Goal: Task Accomplishment & Management: Complete application form

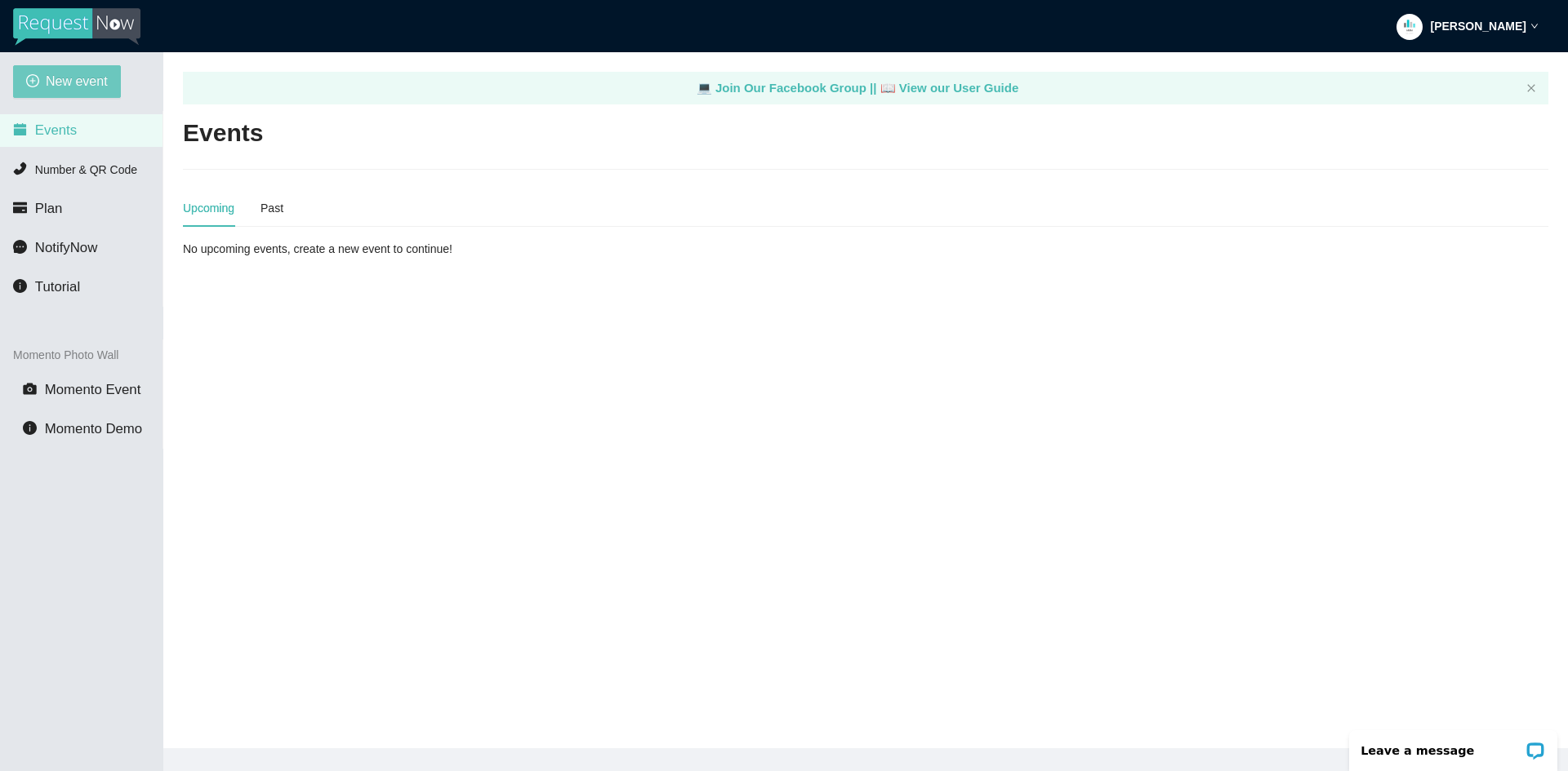
click at [94, 88] on span "New event" at bounding box center [76, 81] width 62 height 20
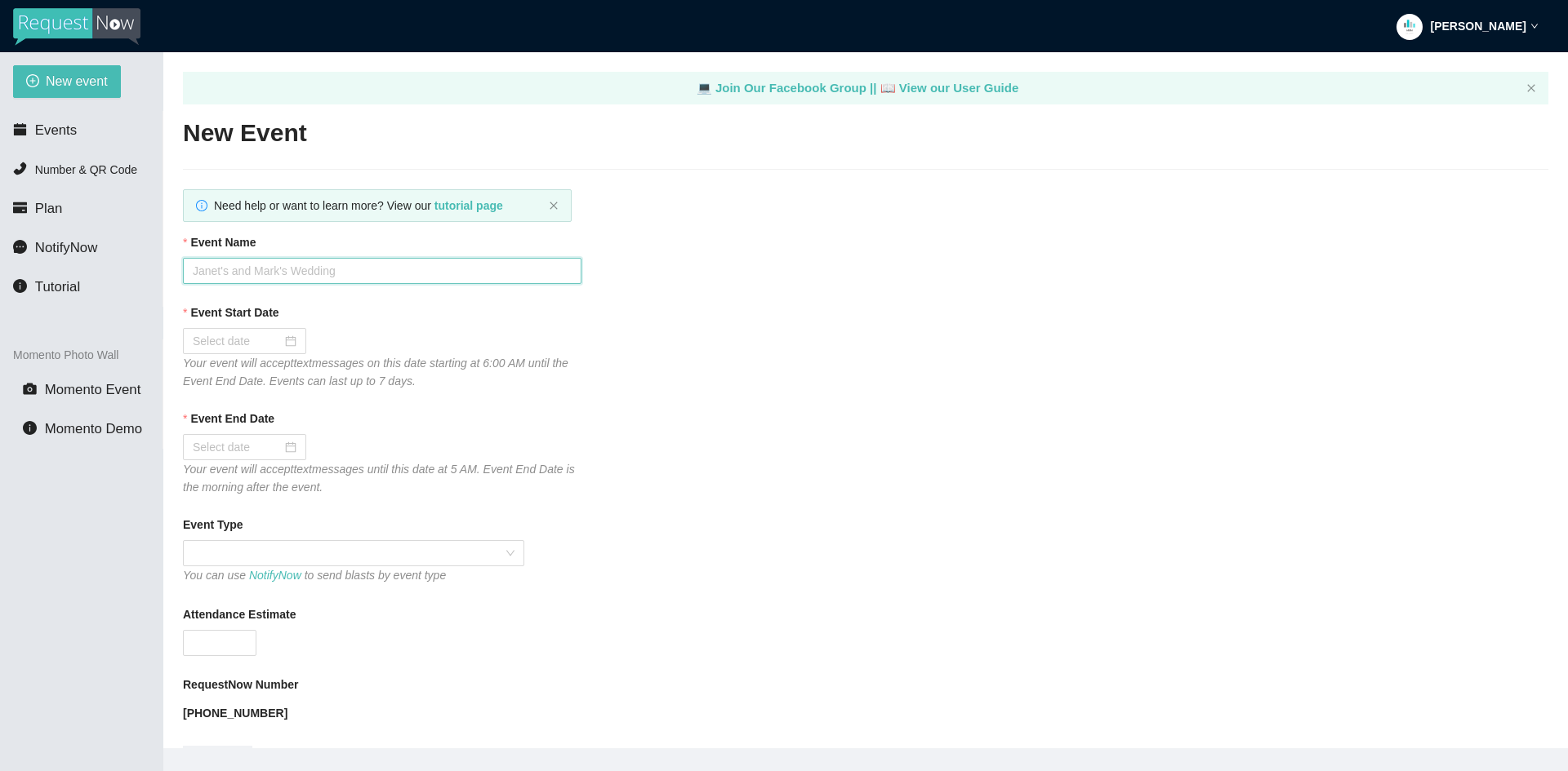
click at [272, 275] on input "Event Name" at bounding box center [382, 271] width 399 height 26
type input "Mechanichsburg HOCO"
click at [275, 327] on div "Event Start Date" at bounding box center [866, 316] width 1366 height 24
click at [272, 347] on input "Event Start Date" at bounding box center [238, 341] width 89 height 18
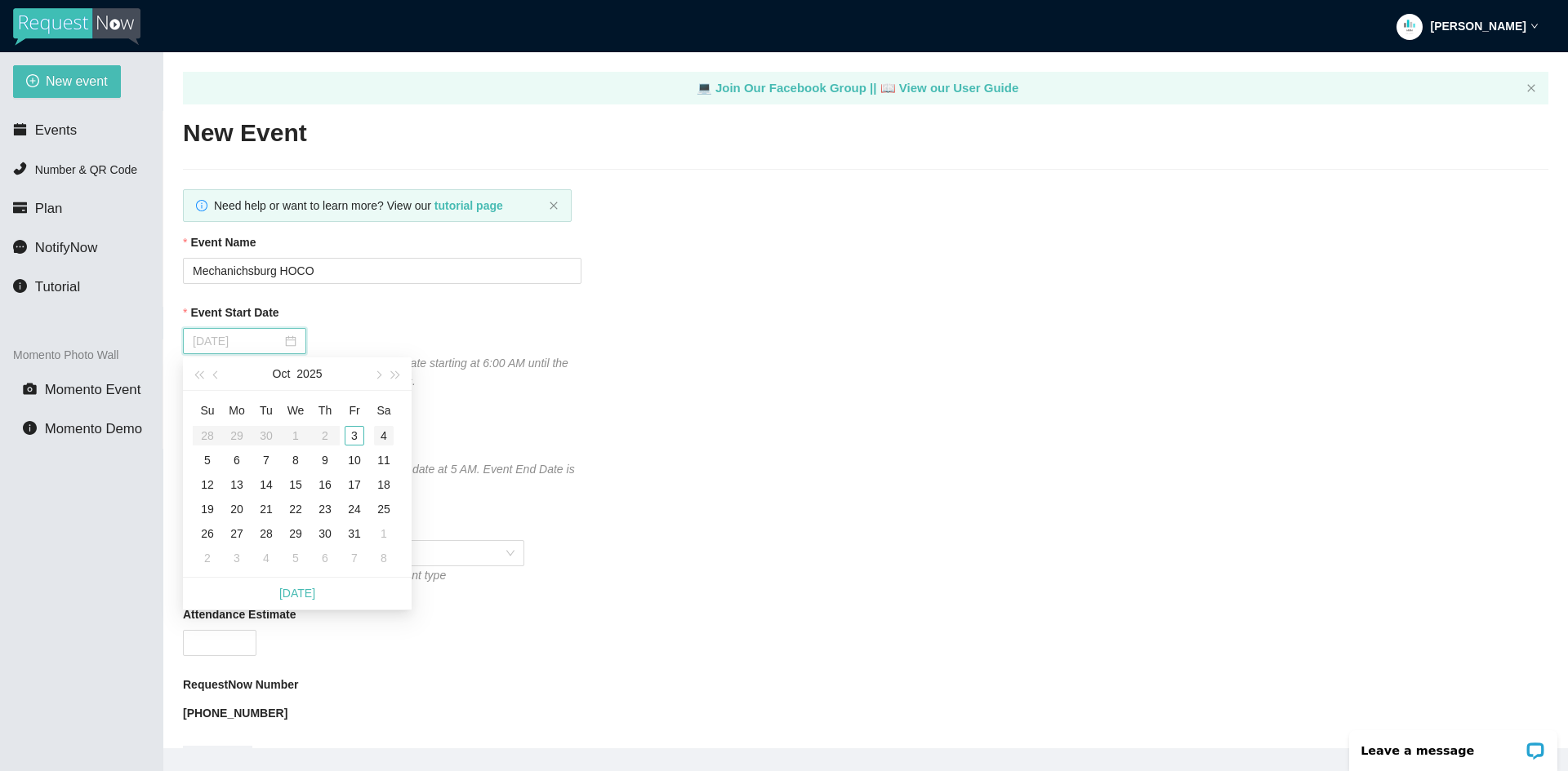
type input "[DATE]"
click at [384, 432] on div "4" at bounding box center [383, 436] width 20 height 20
type input "[DATE]"
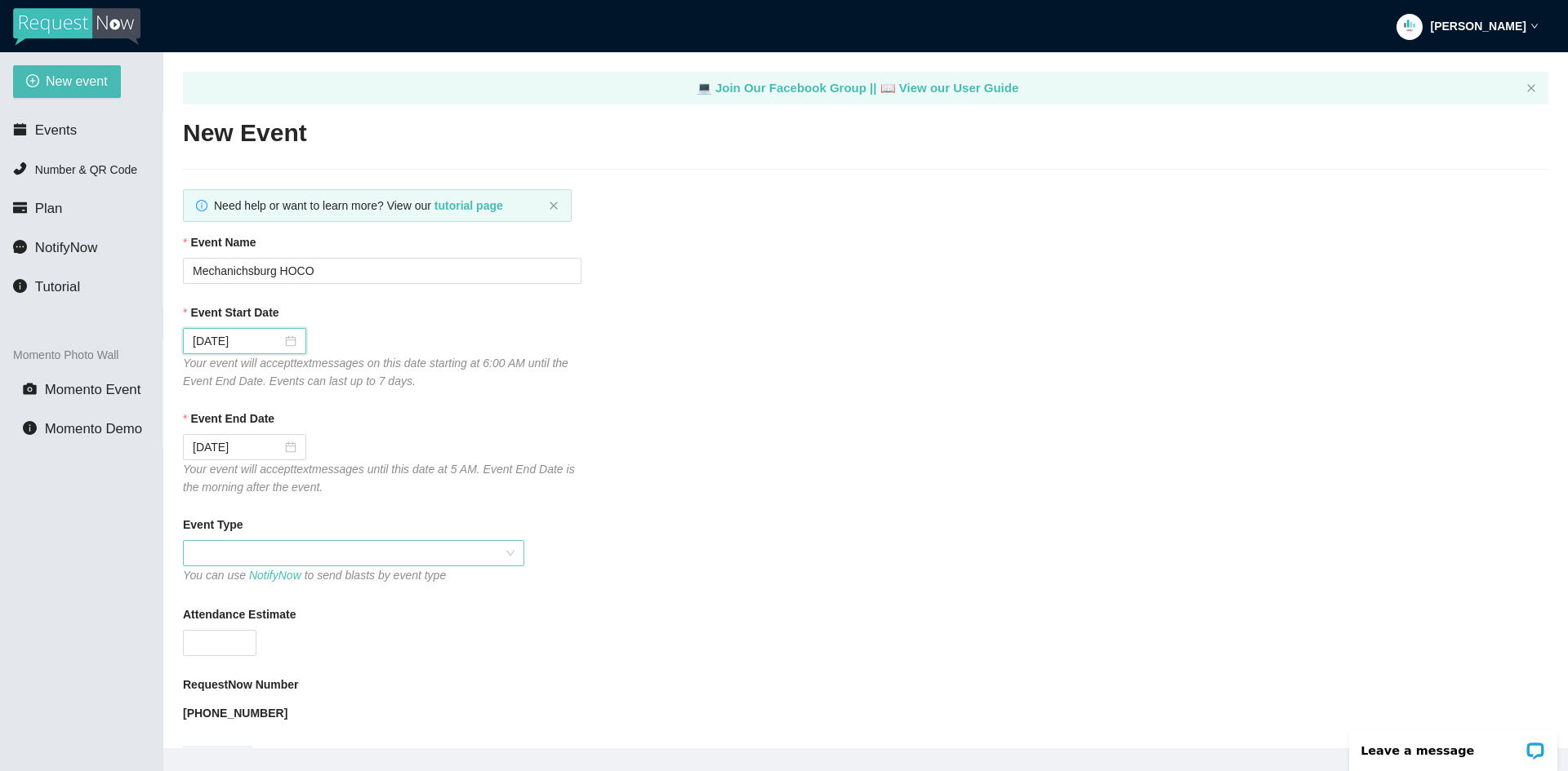
click at [218, 553] on span at bounding box center [353, 553] width 321 height 24
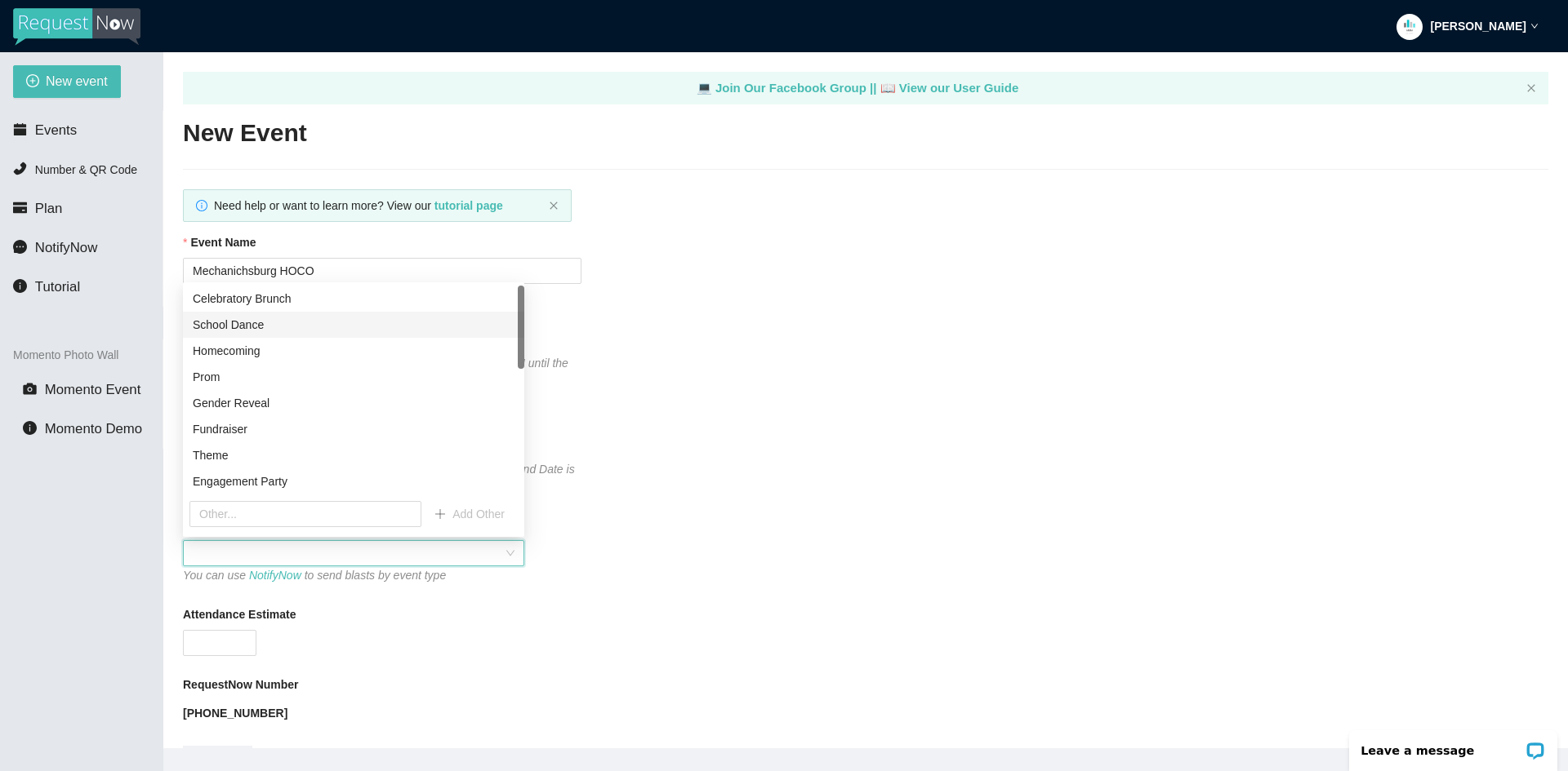
click at [232, 328] on div "School Dance" at bounding box center [353, 324] width 321 height 18
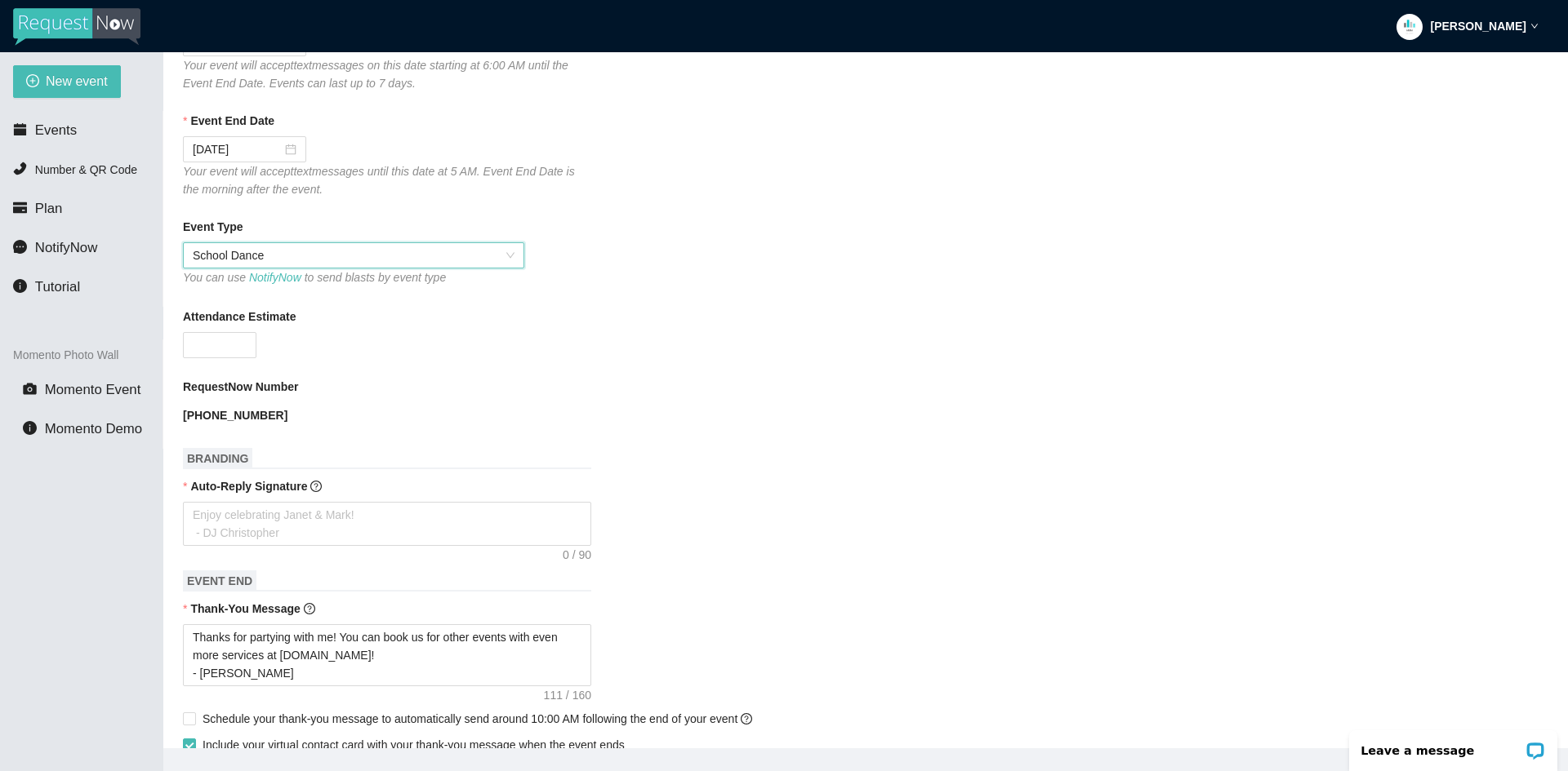
scroll to position [327, 0]
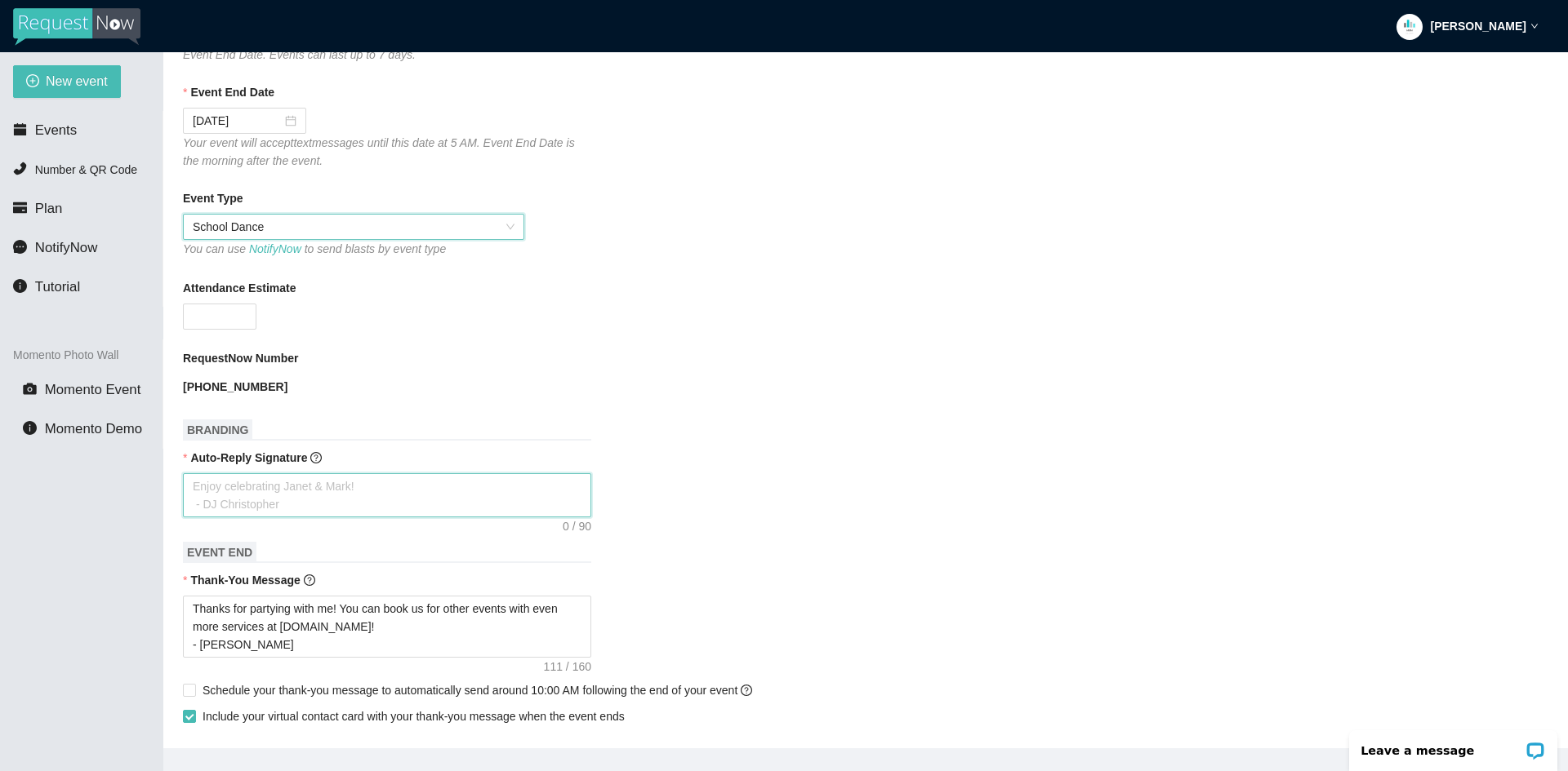
click at [245, 495] on textarea "Auto-Reply Signature" at bounding box center [387, 494] width 408 height 44
type textarea "T"
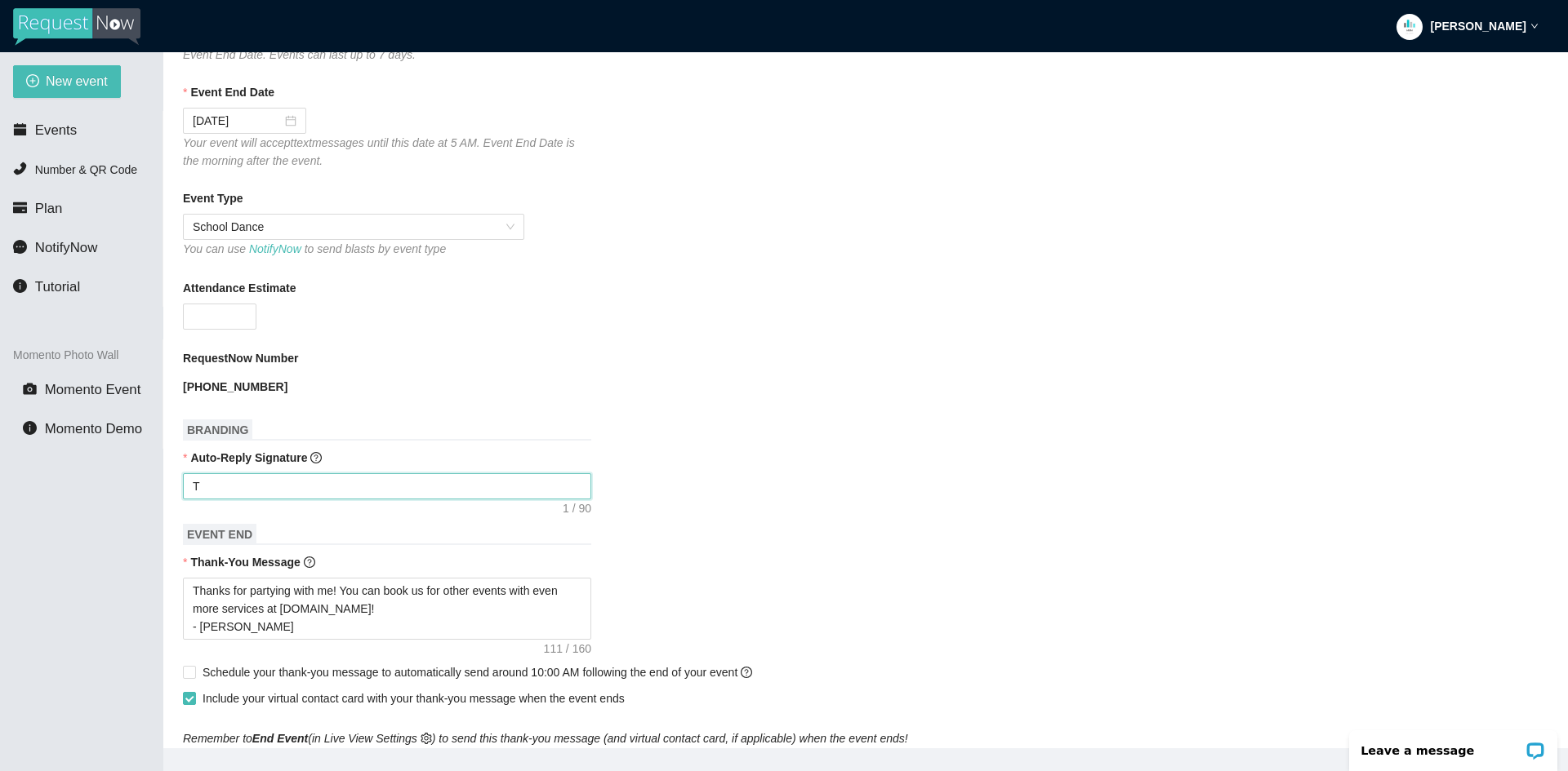
type textarea "Th"
type textarea "Tha"
type textarea "Than"
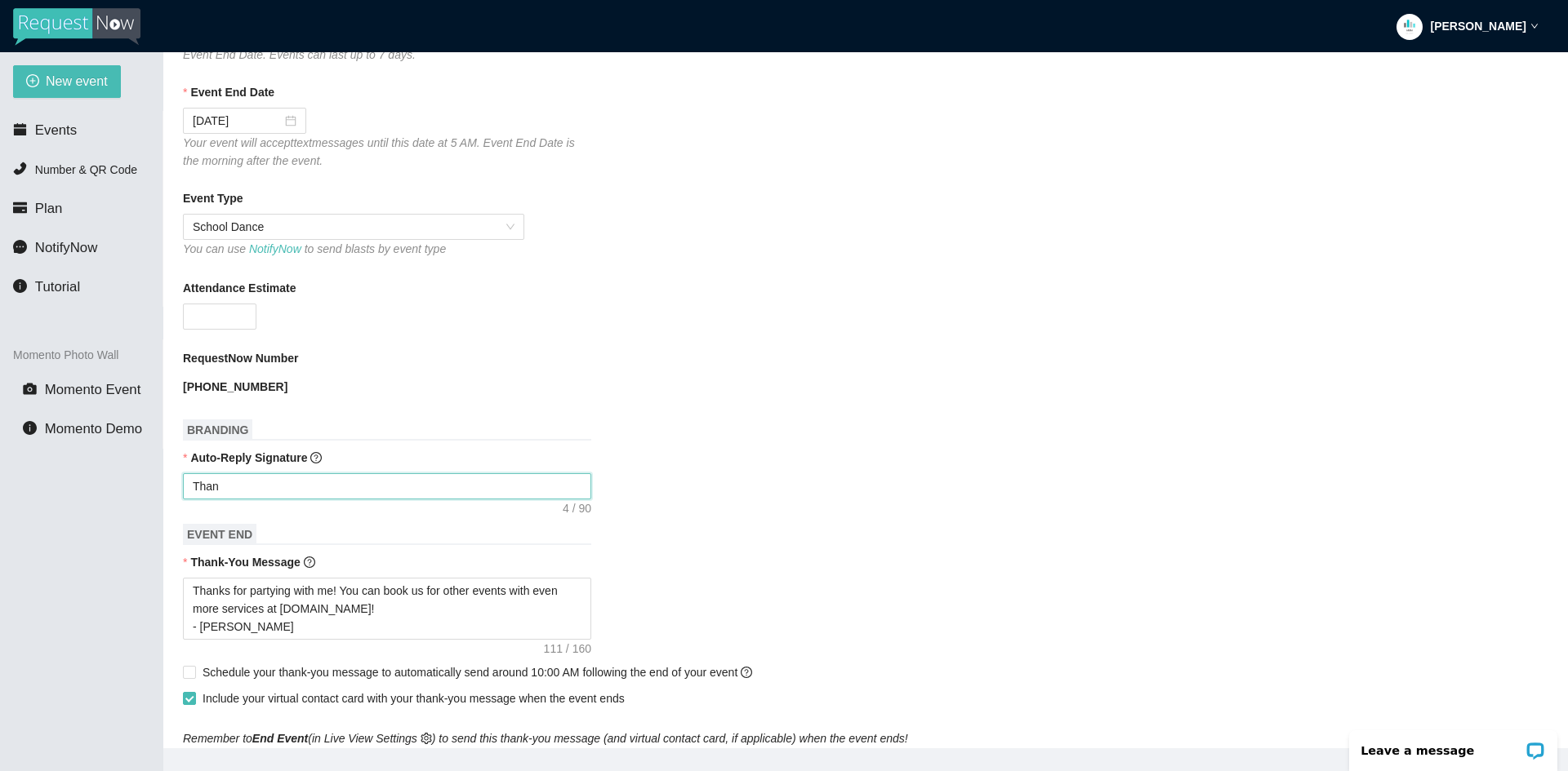
type textarea "Thank"
type textarea "Thanks"
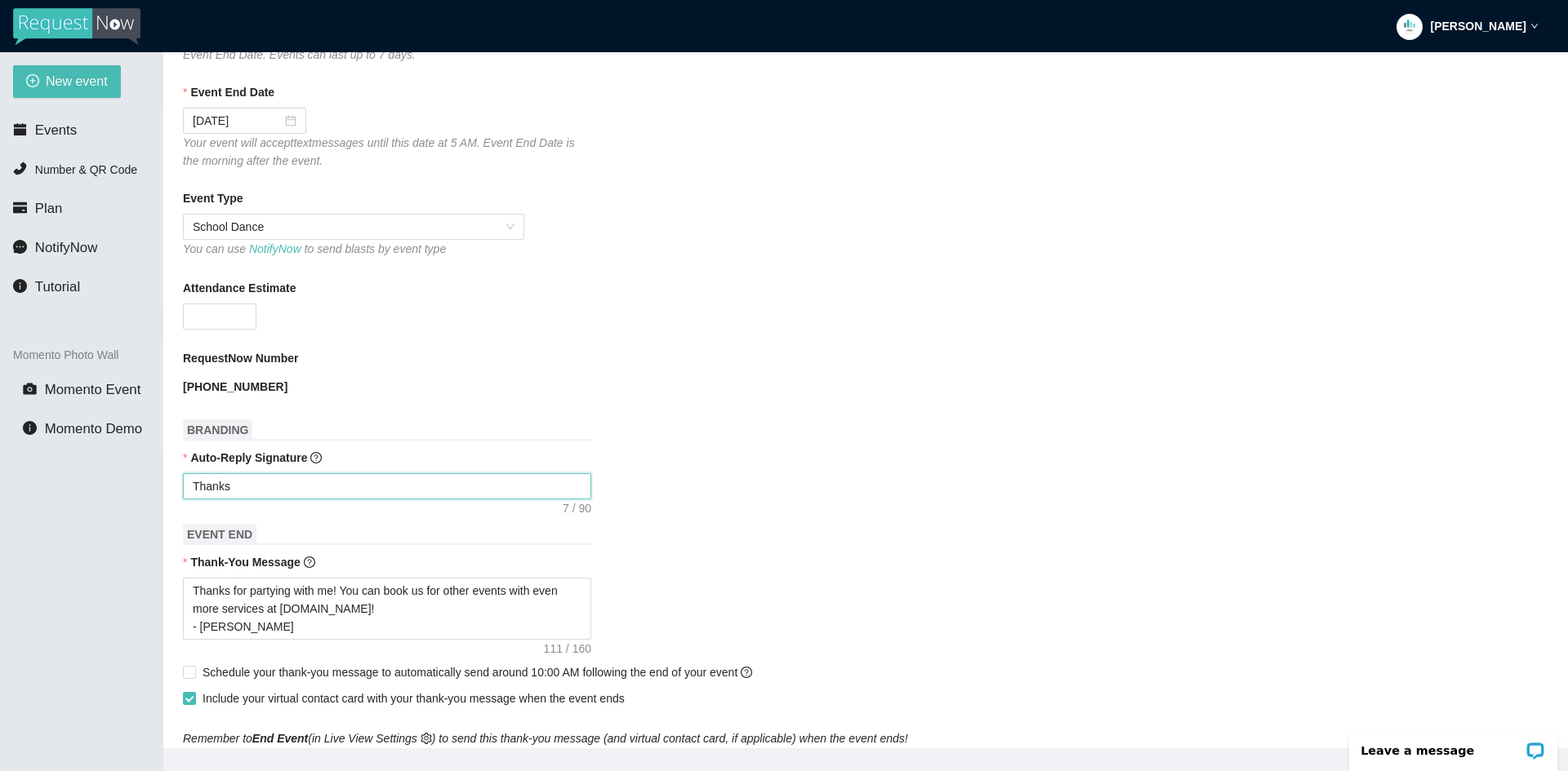
type textarea "Thanks"
type textarea "Thank"
type textarea "Than"
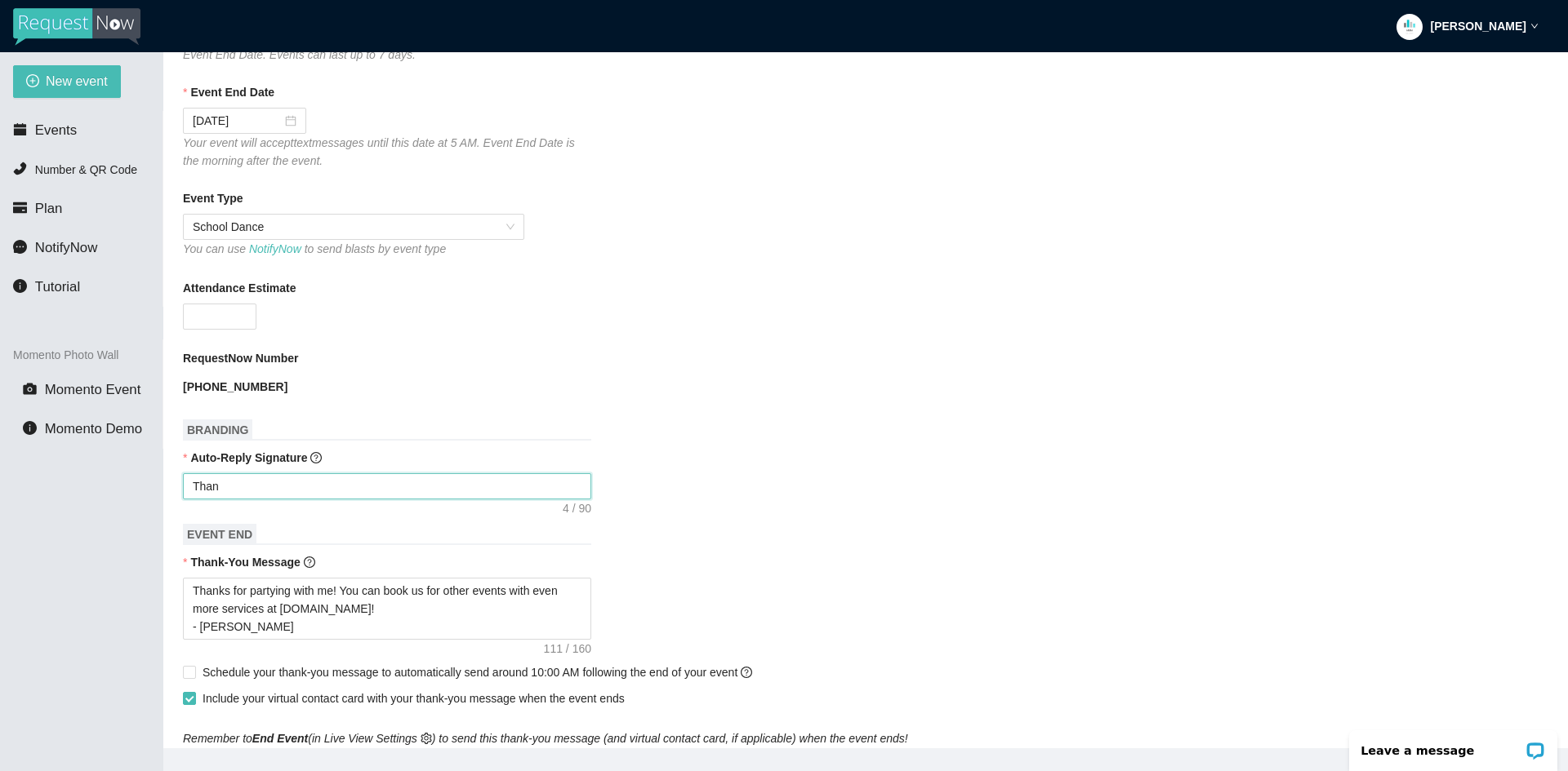
type textarea "Tha"
type textarea "Th"
type textarea "T"
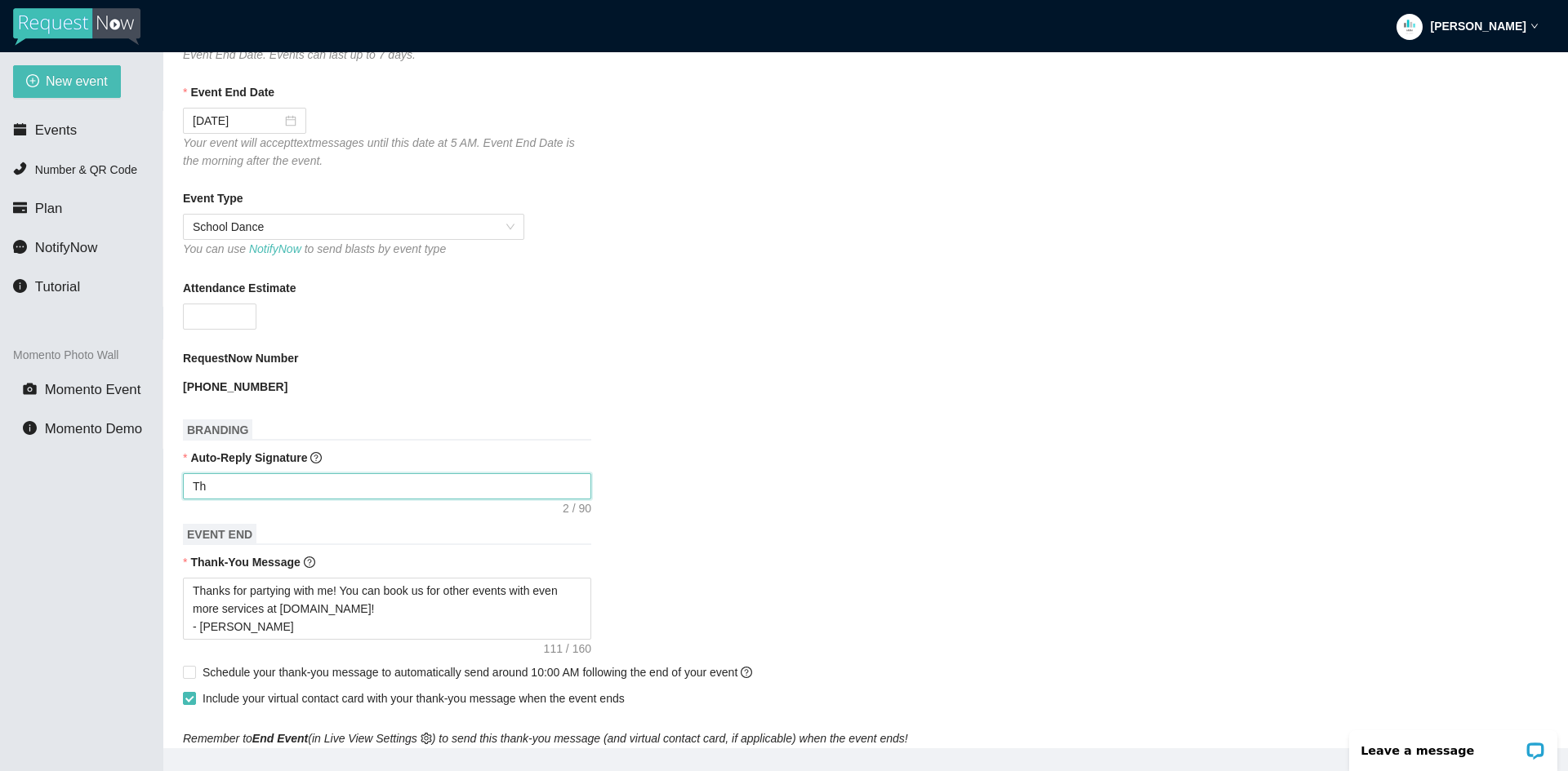
type textarea "T"
type textarea "Enjoy celebrating [PERSON_NAME] & [PERSON_NAME]! - [PERSON_NAME]"
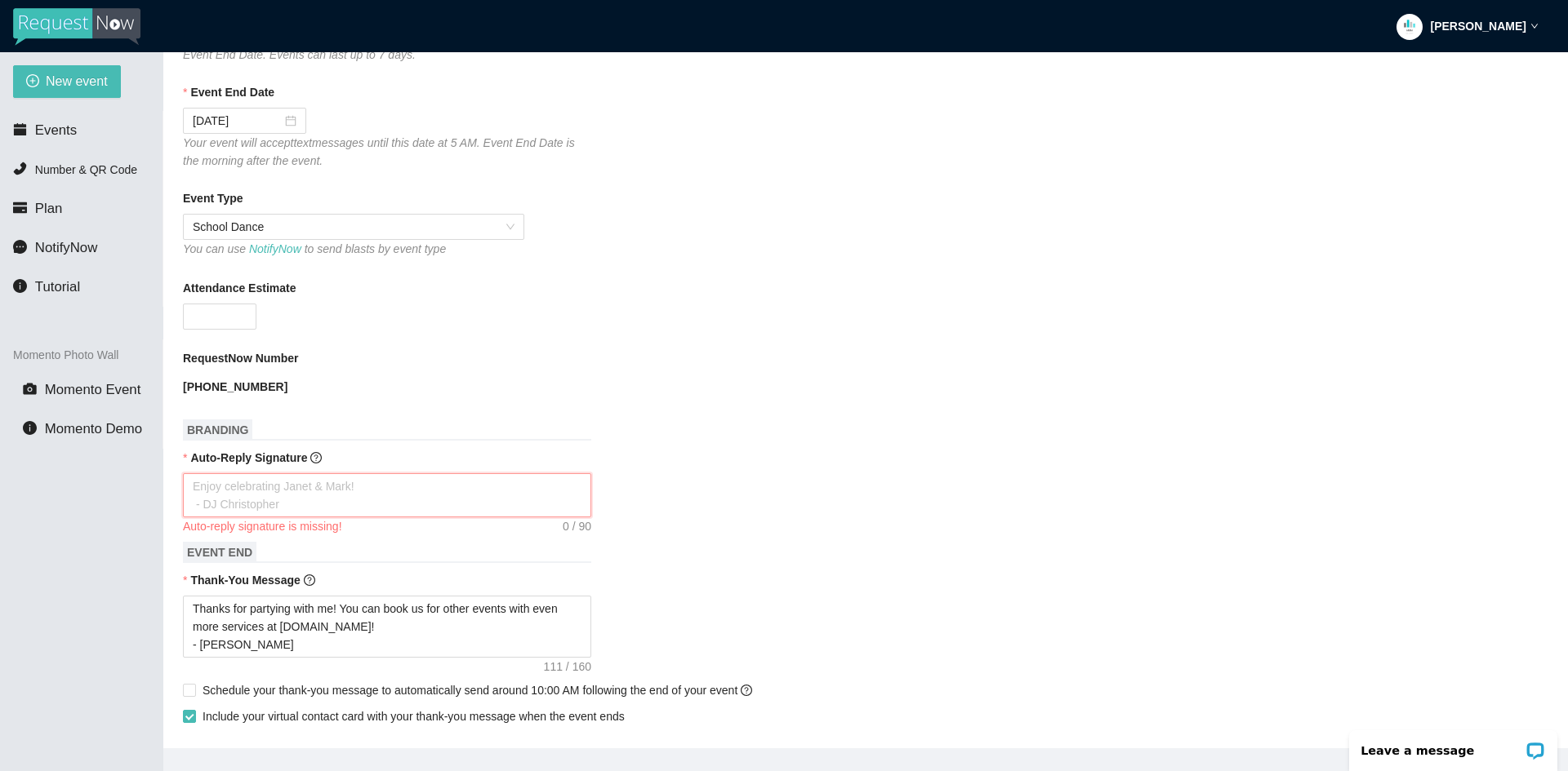
type textarea "("
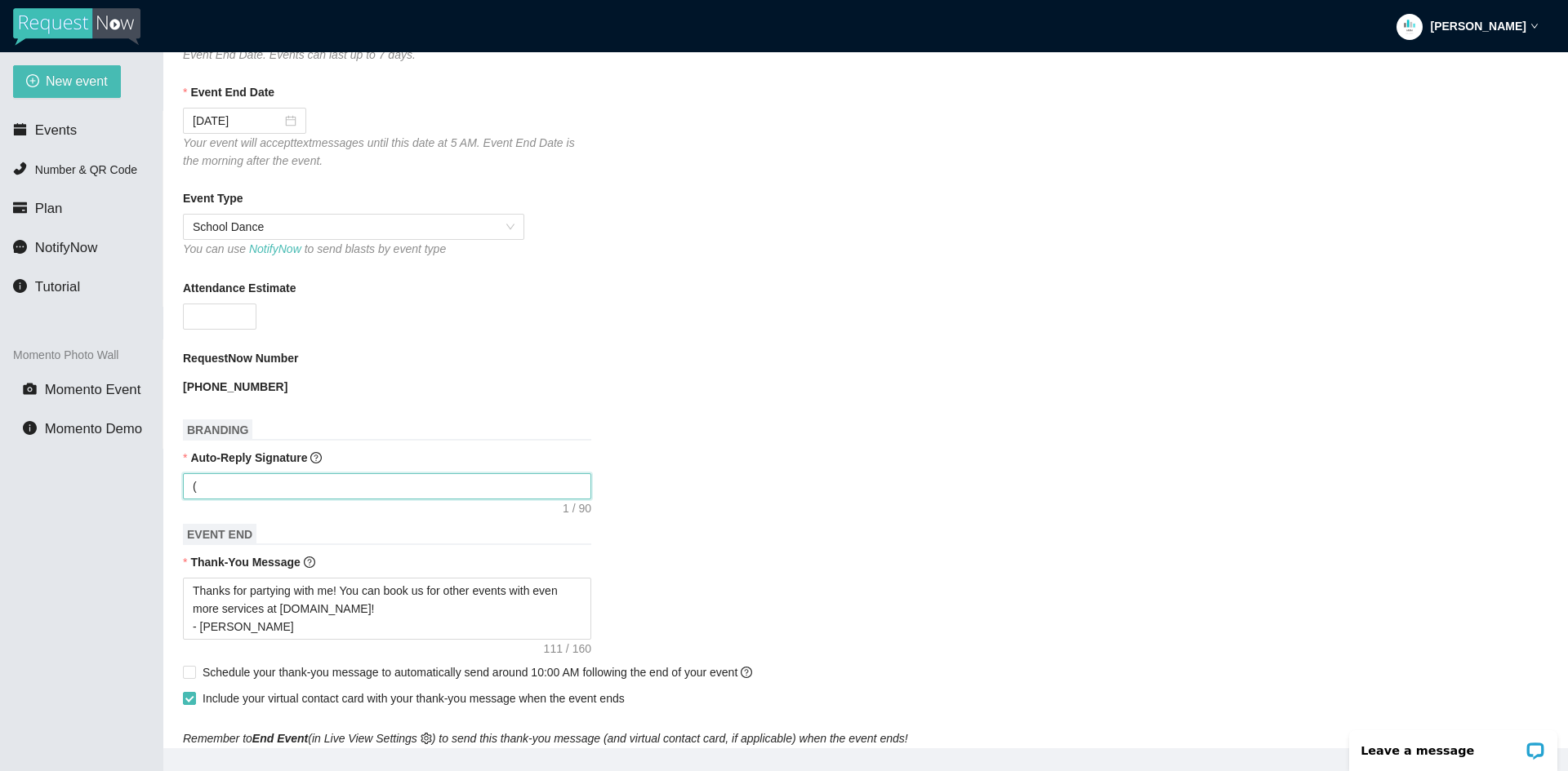
type textarea "Enjoy celebrating [PERSON_NAME] & [PERSON_NAME]! - [PERSON_NAME]"
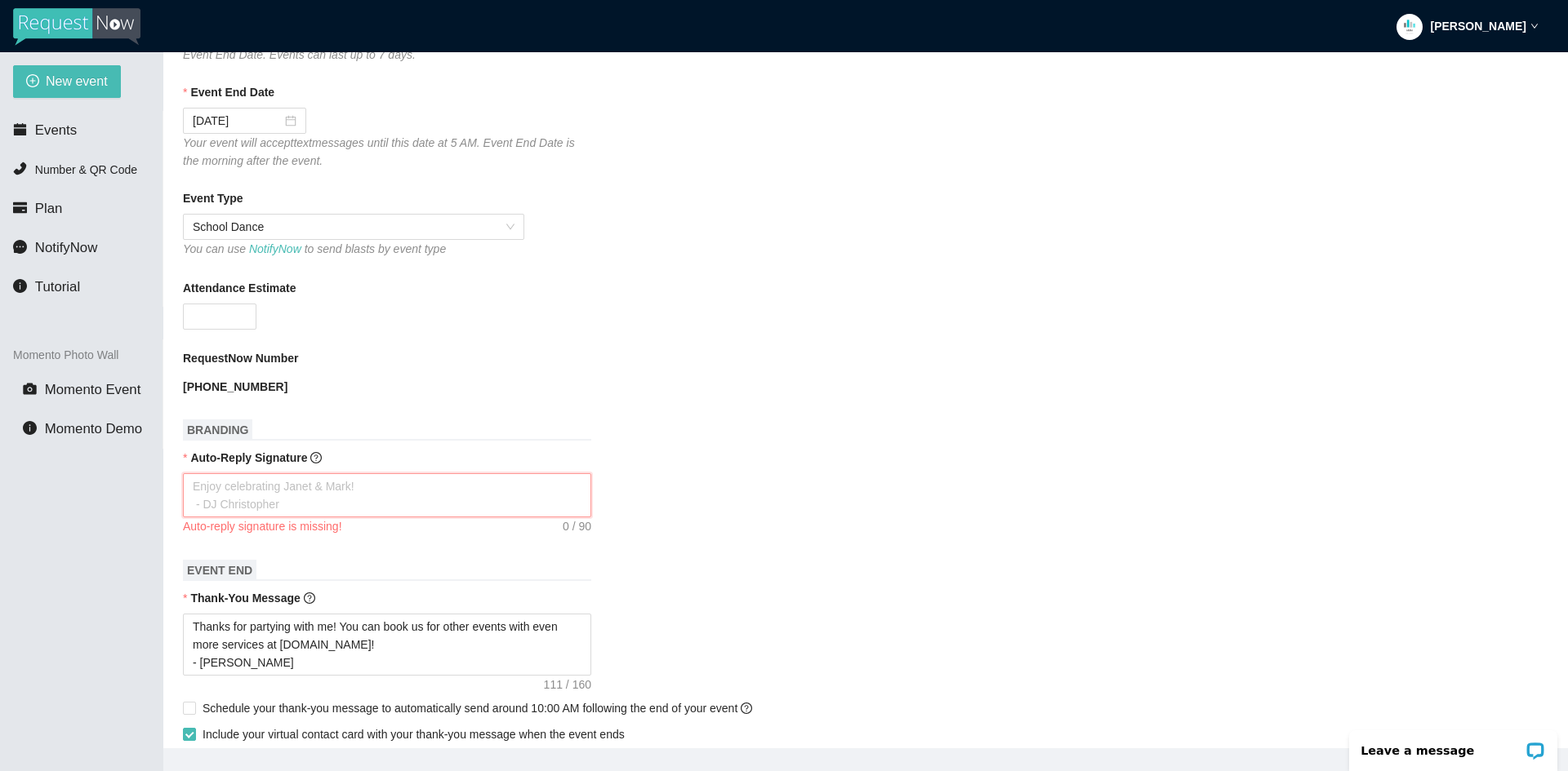
type textarea "("
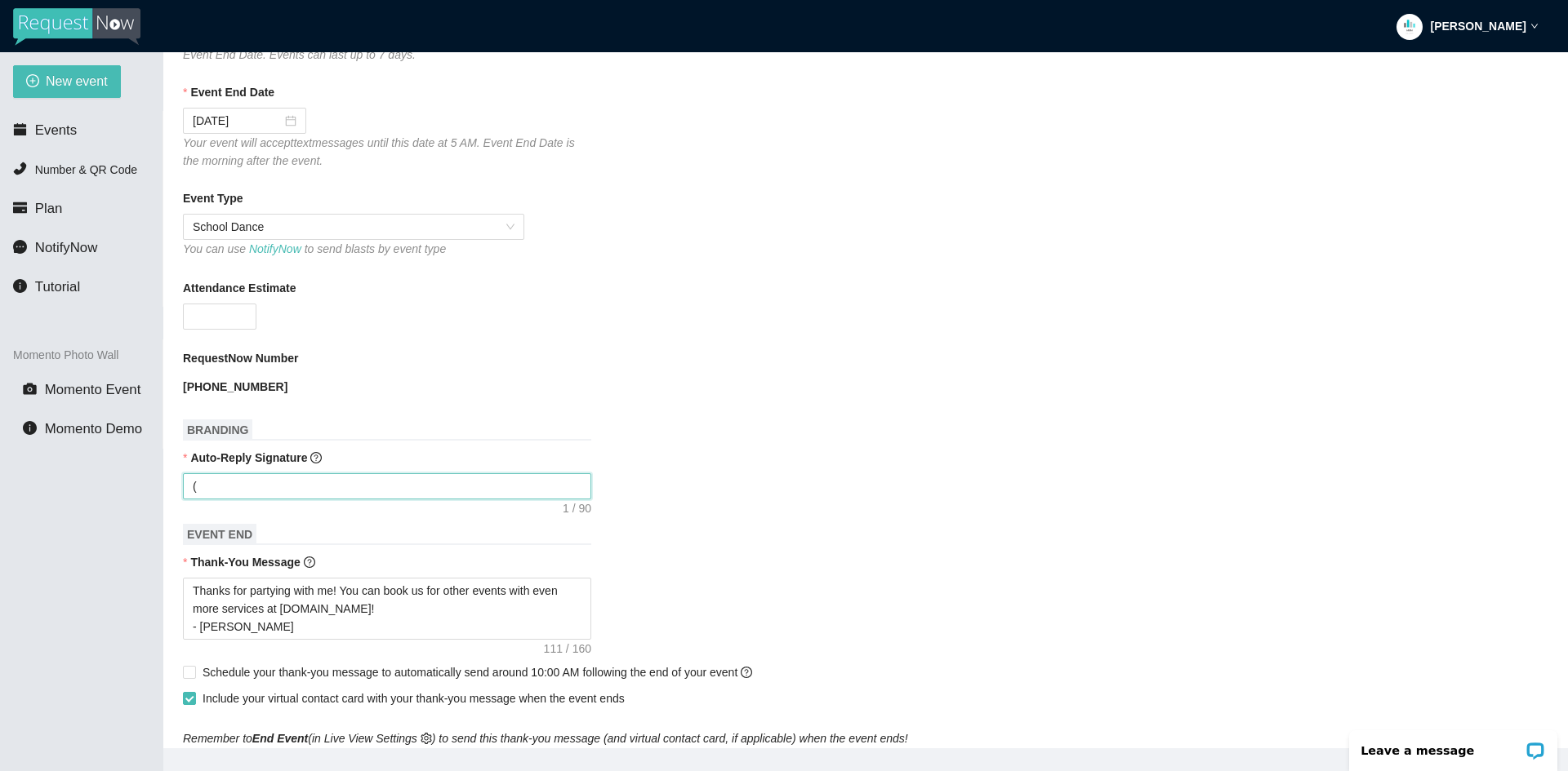
type textarea "(n"
type textarea "("
type textarea "(N"
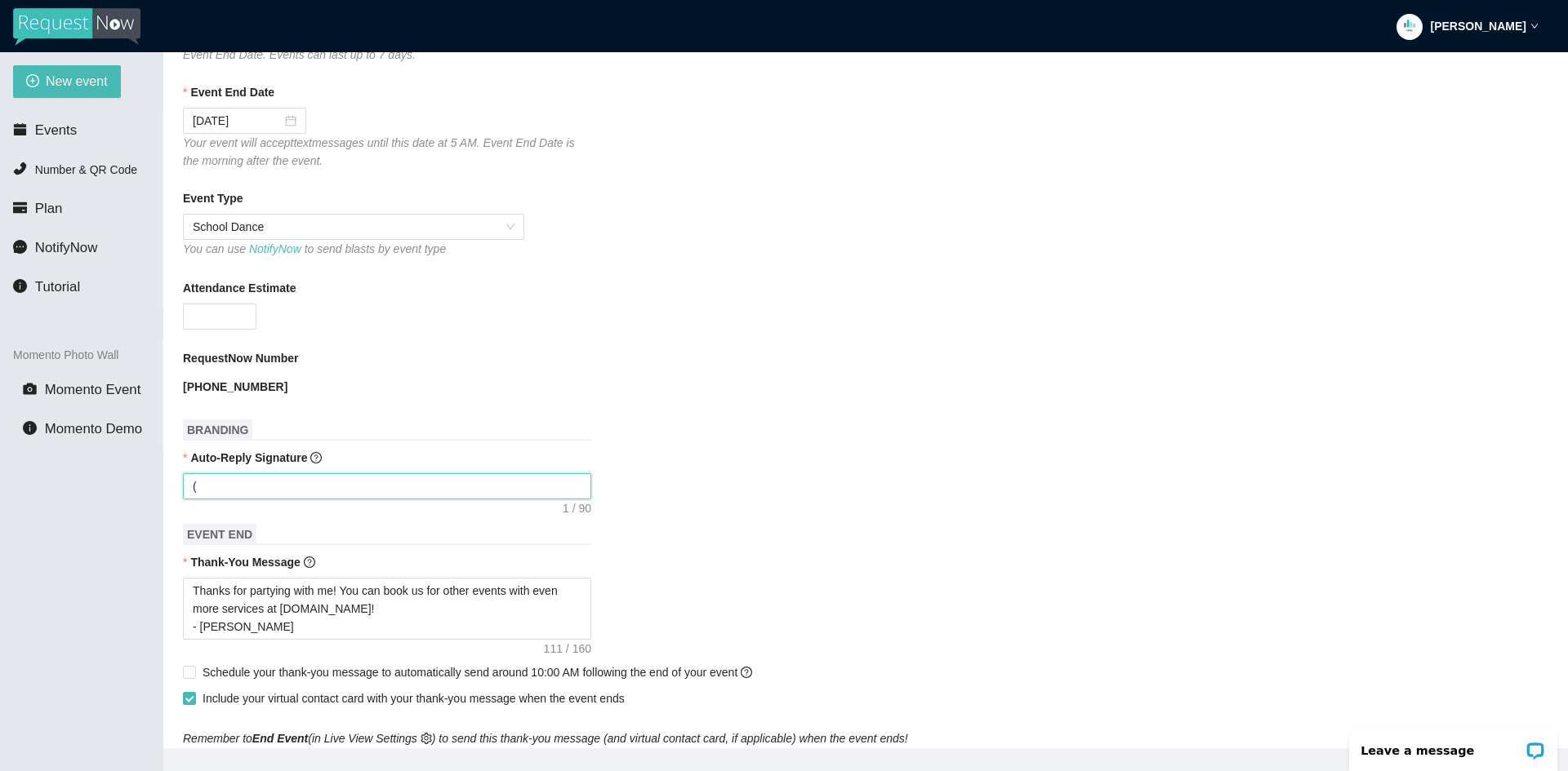
type textarea "(N"
type textarea "(No"
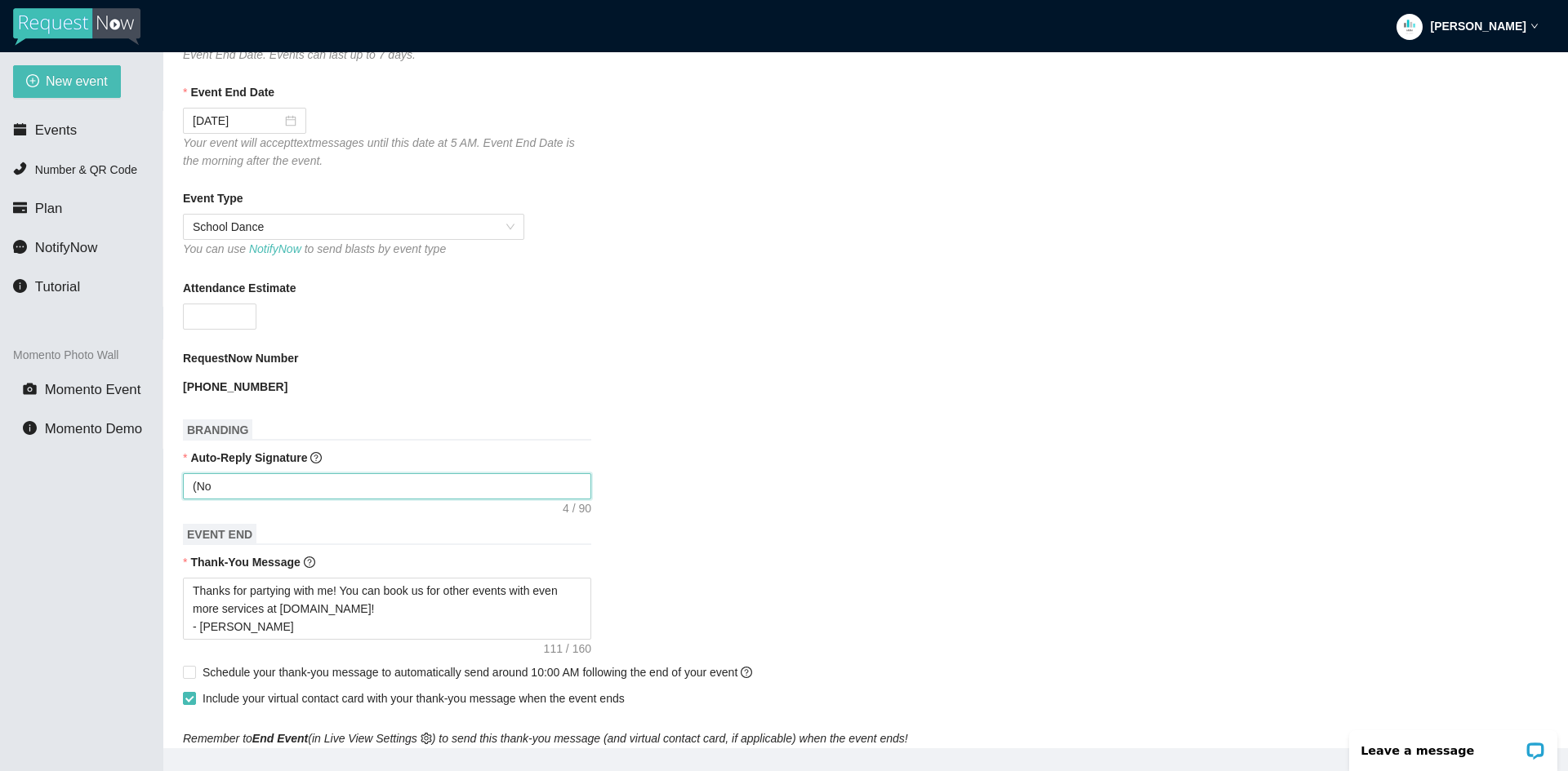
type textarea "(No r"
type textarea "(No re"
type textarea "(No req"
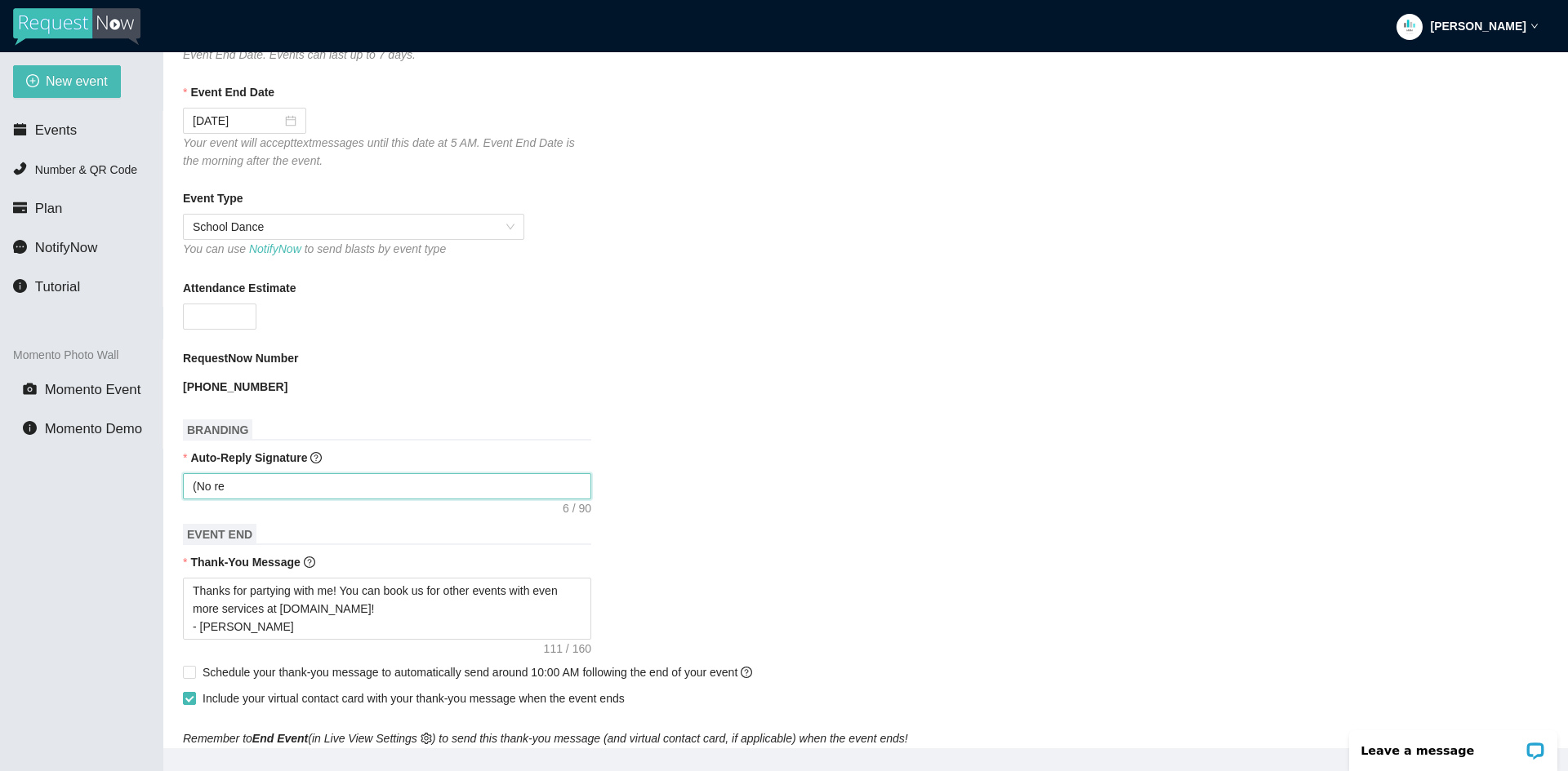
type textarea "(No req"
type textarea "(No requ"
type textarea "(No reque"
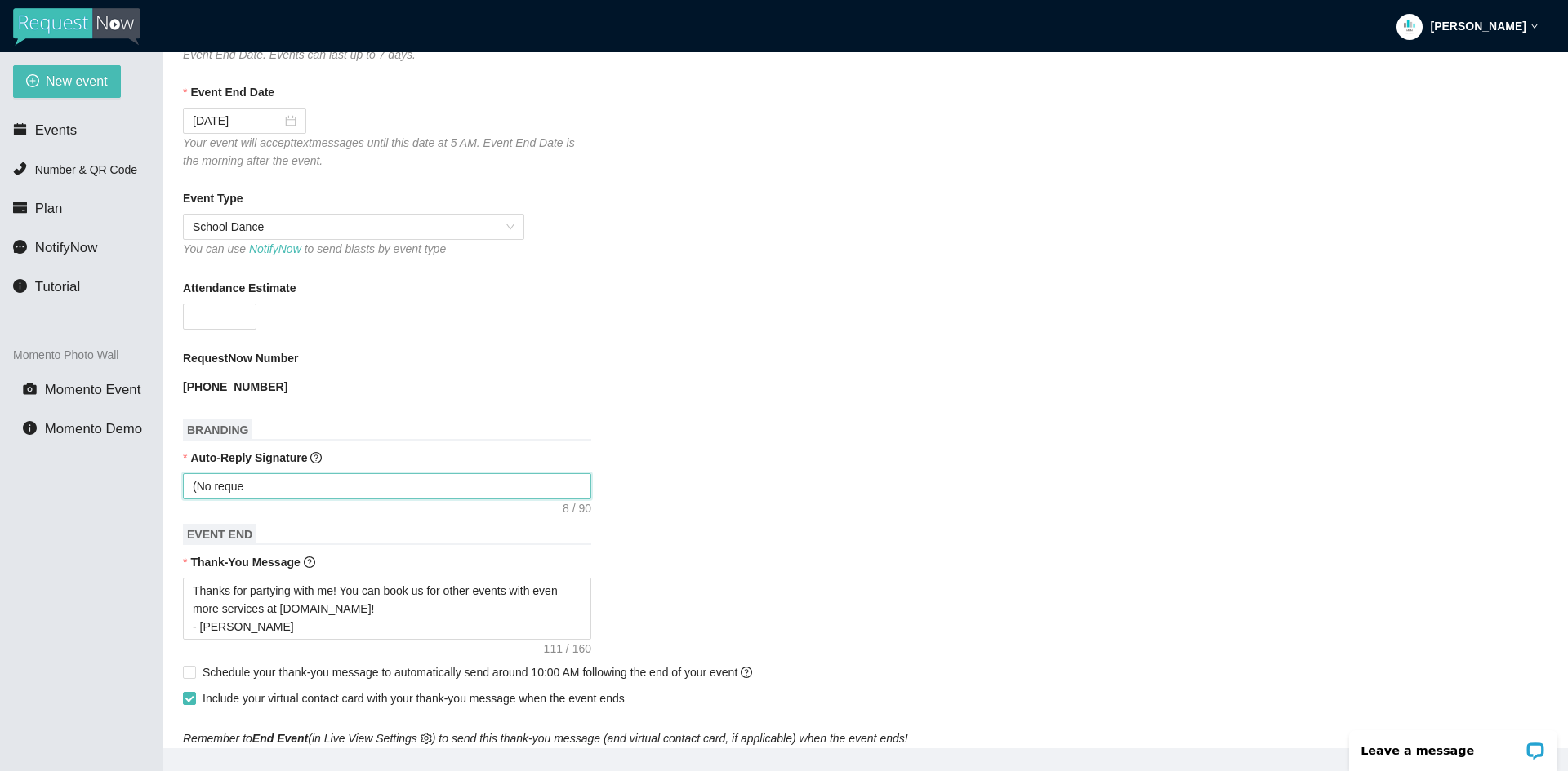
type textarea "(No reques"
type textarea "(No request"
type textarea "(No requests"
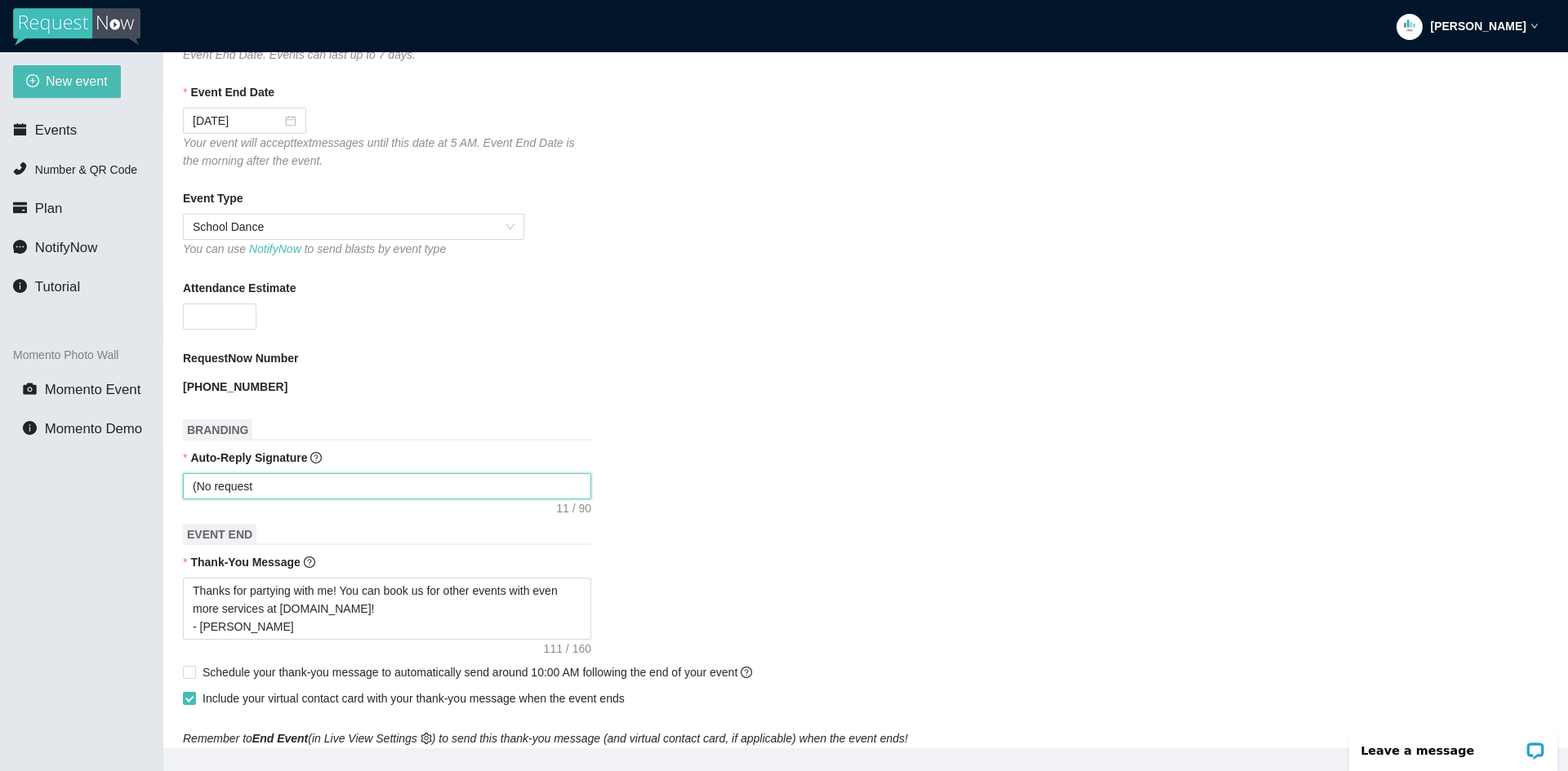
type textarea "(No requests"
type textarea "(No requests g"
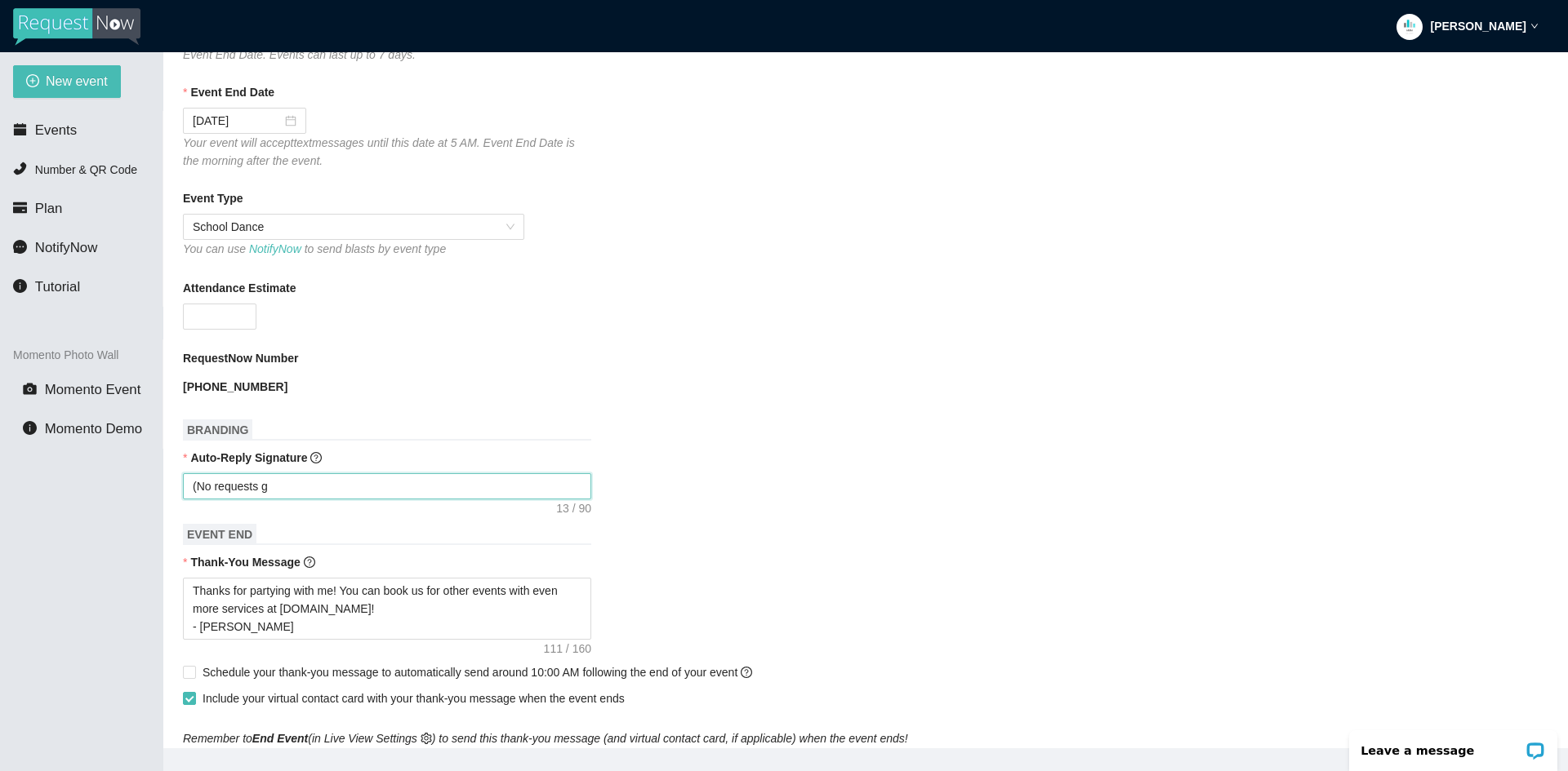
type textarea "(No requests gu"
type textarea "(No requests gur"
type textarea "(No requests [PERSON_NAME]"
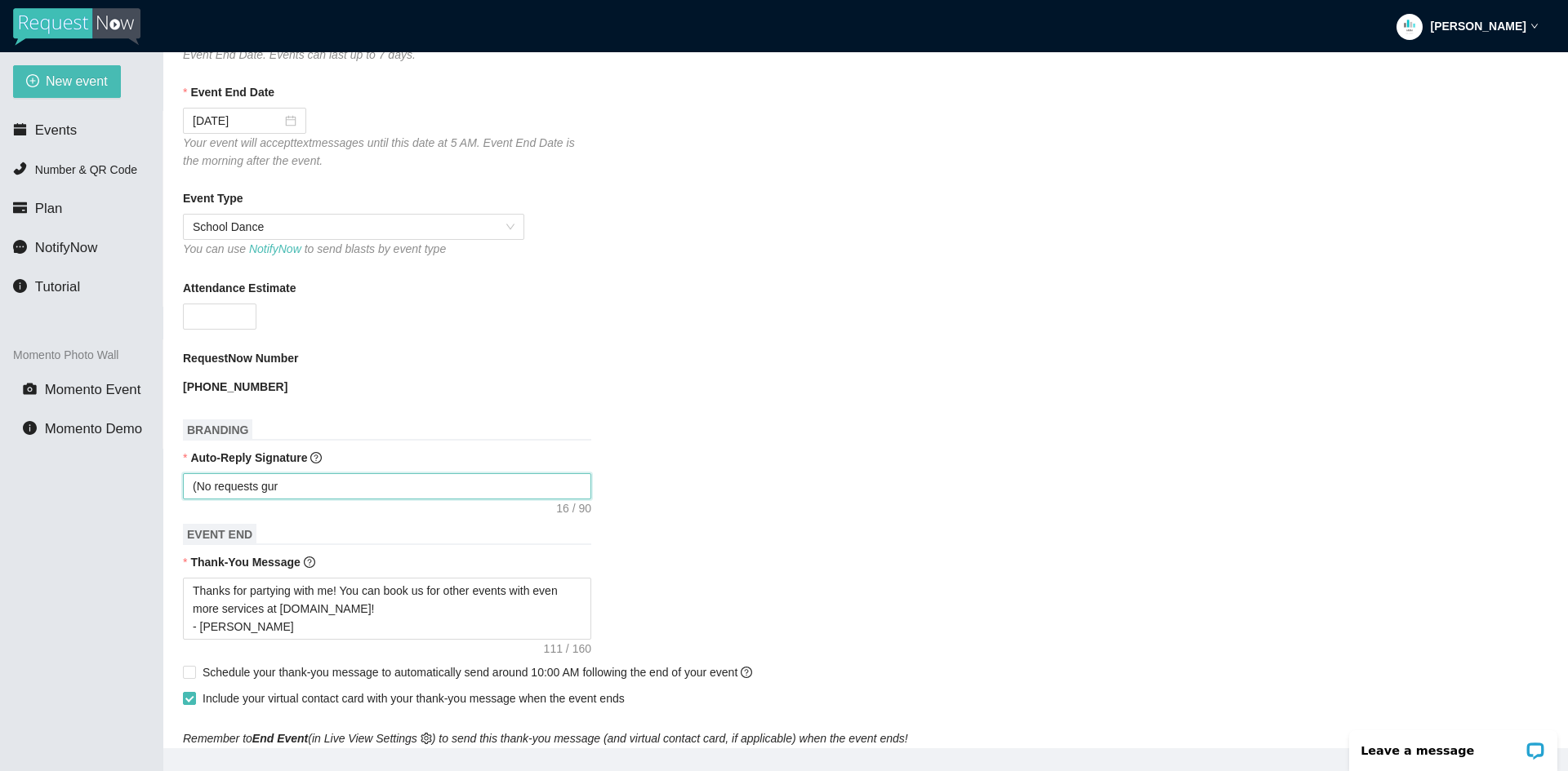
type textarea "(No requests [PERSON_NAME]"
type textarea "(No requests guran"
type textarea "(No requests gurant"
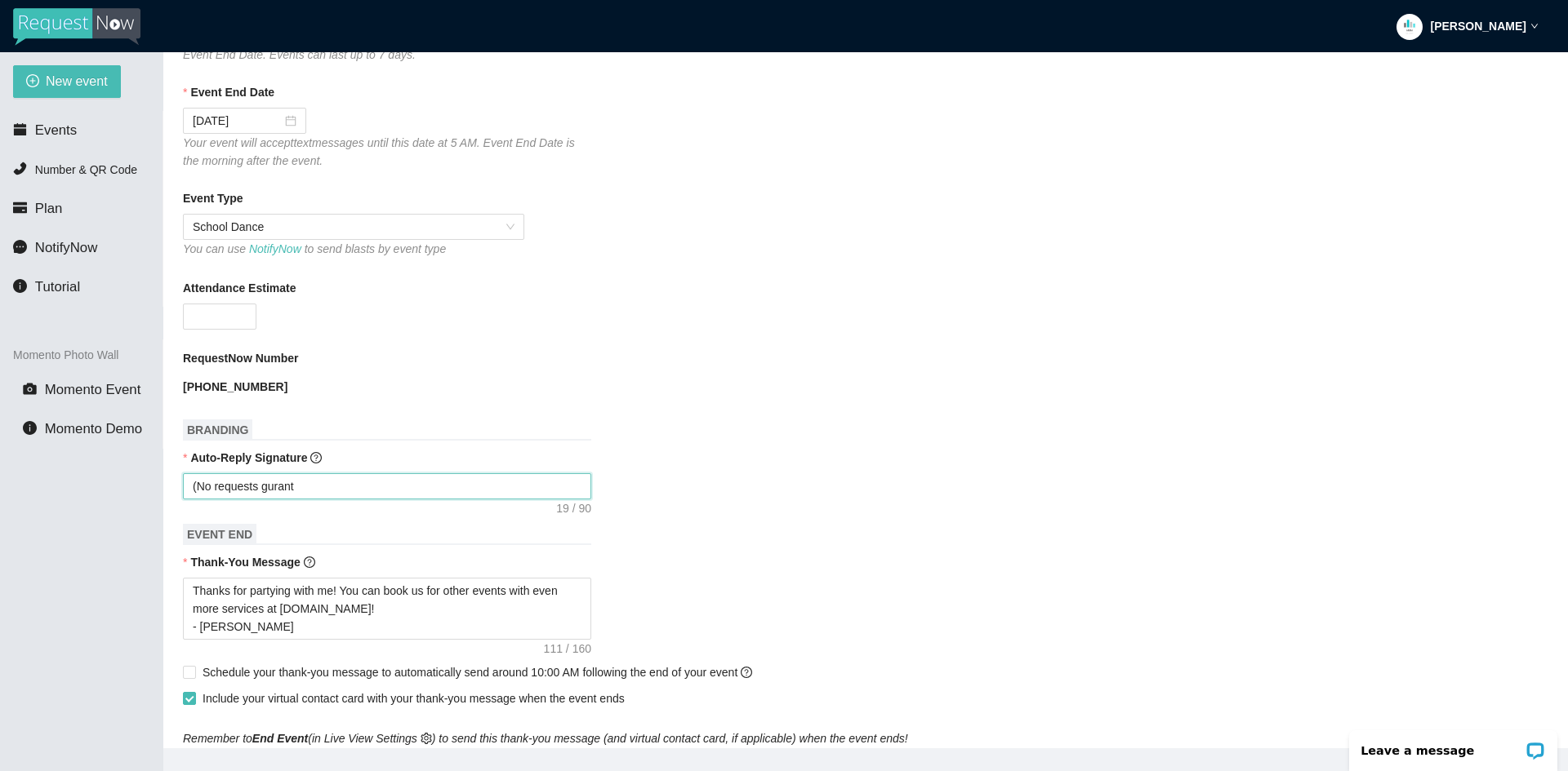
type textarea "(No requests gurante"
type textarea "(No requests gurantee"
type textarea "(No requests guranteed"
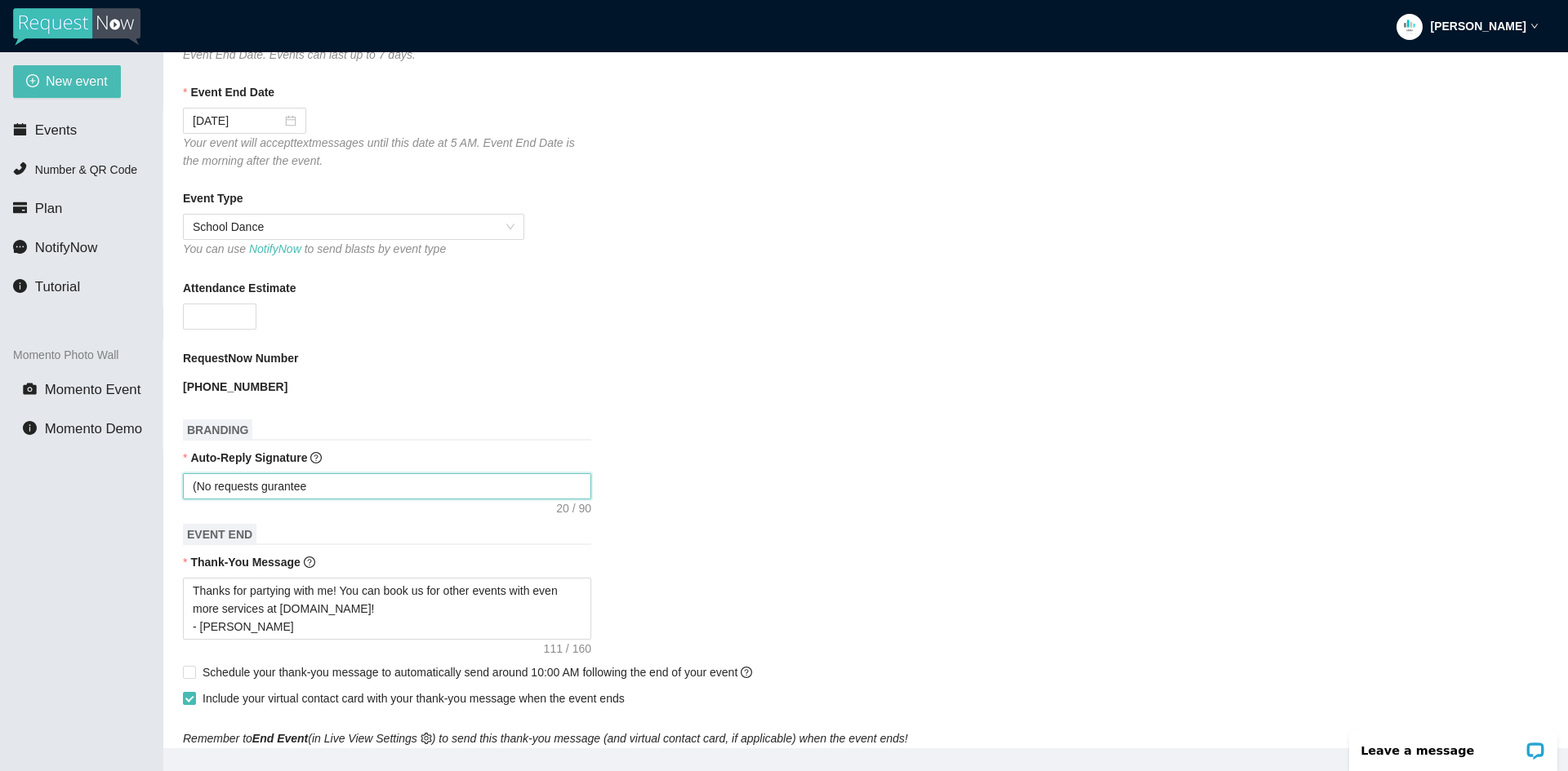
type textarea "(No requests guranteed"
type textarea "(No requests guranteed)"
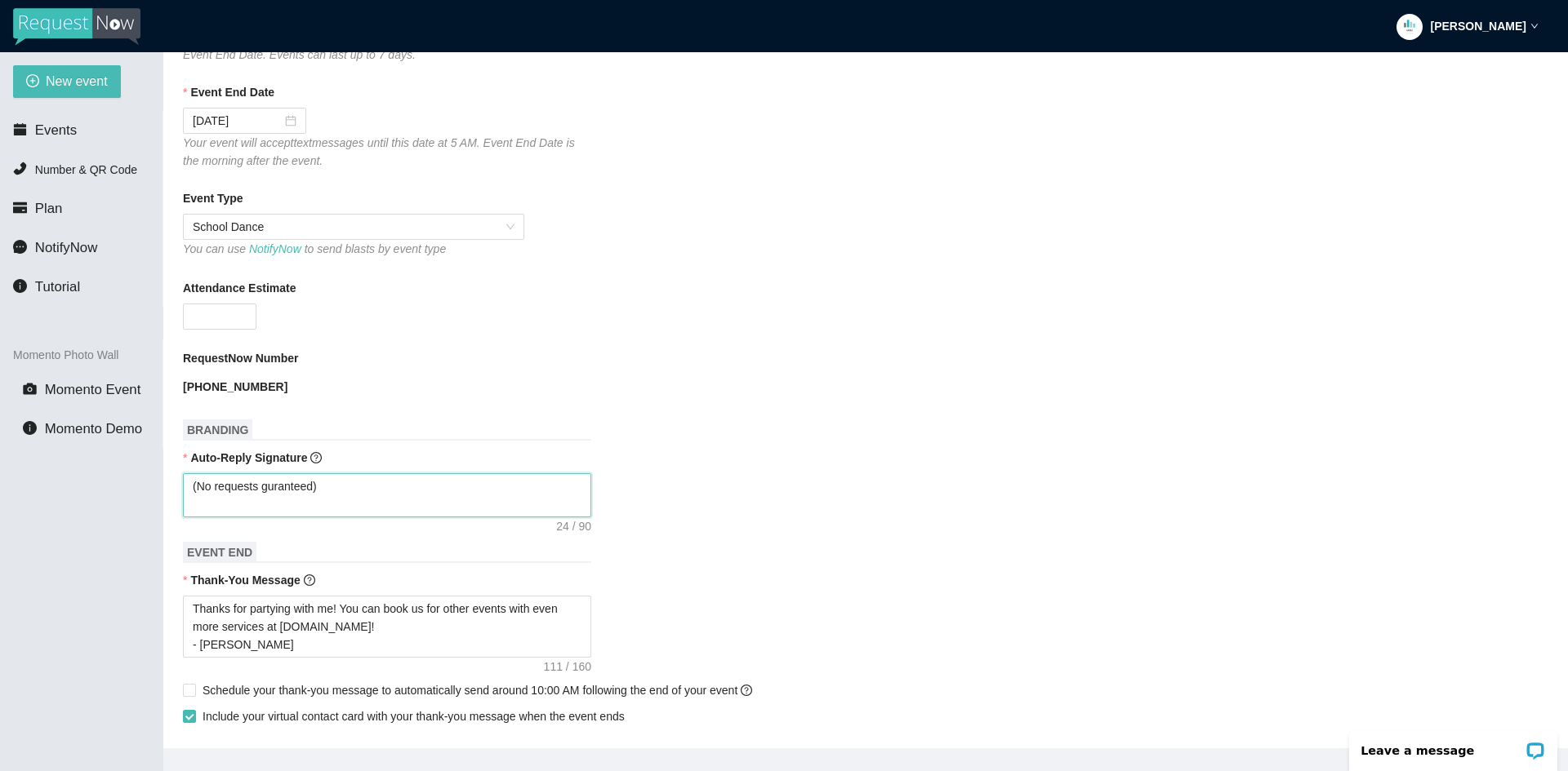
type textarea "(No requests guranteed)"
type textarea "(No requests guranteed"
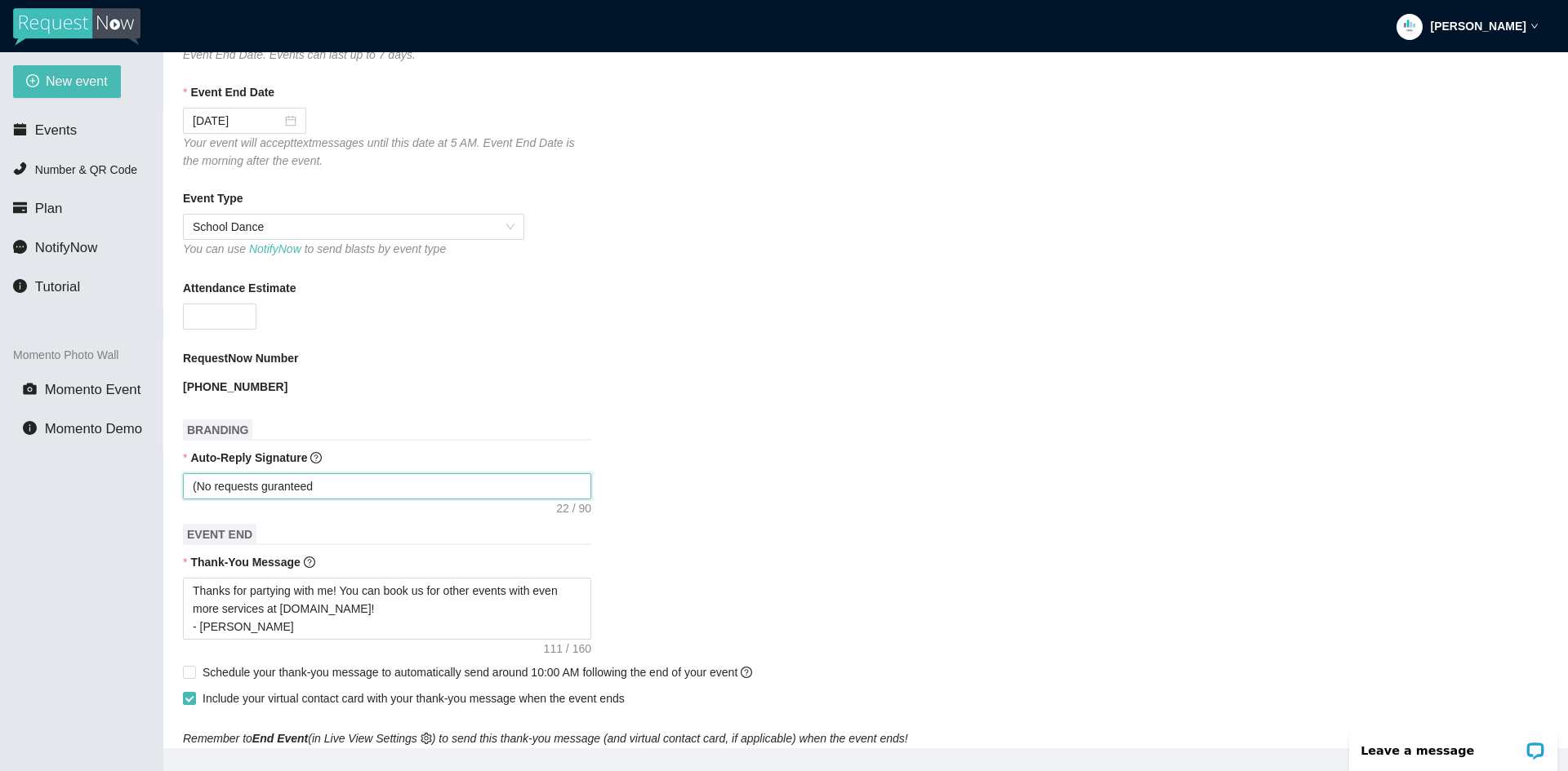
type textarea "(No requests gurantee"
type textarea "(No requests gurantees"
type textarea "(No requests gurantees)"
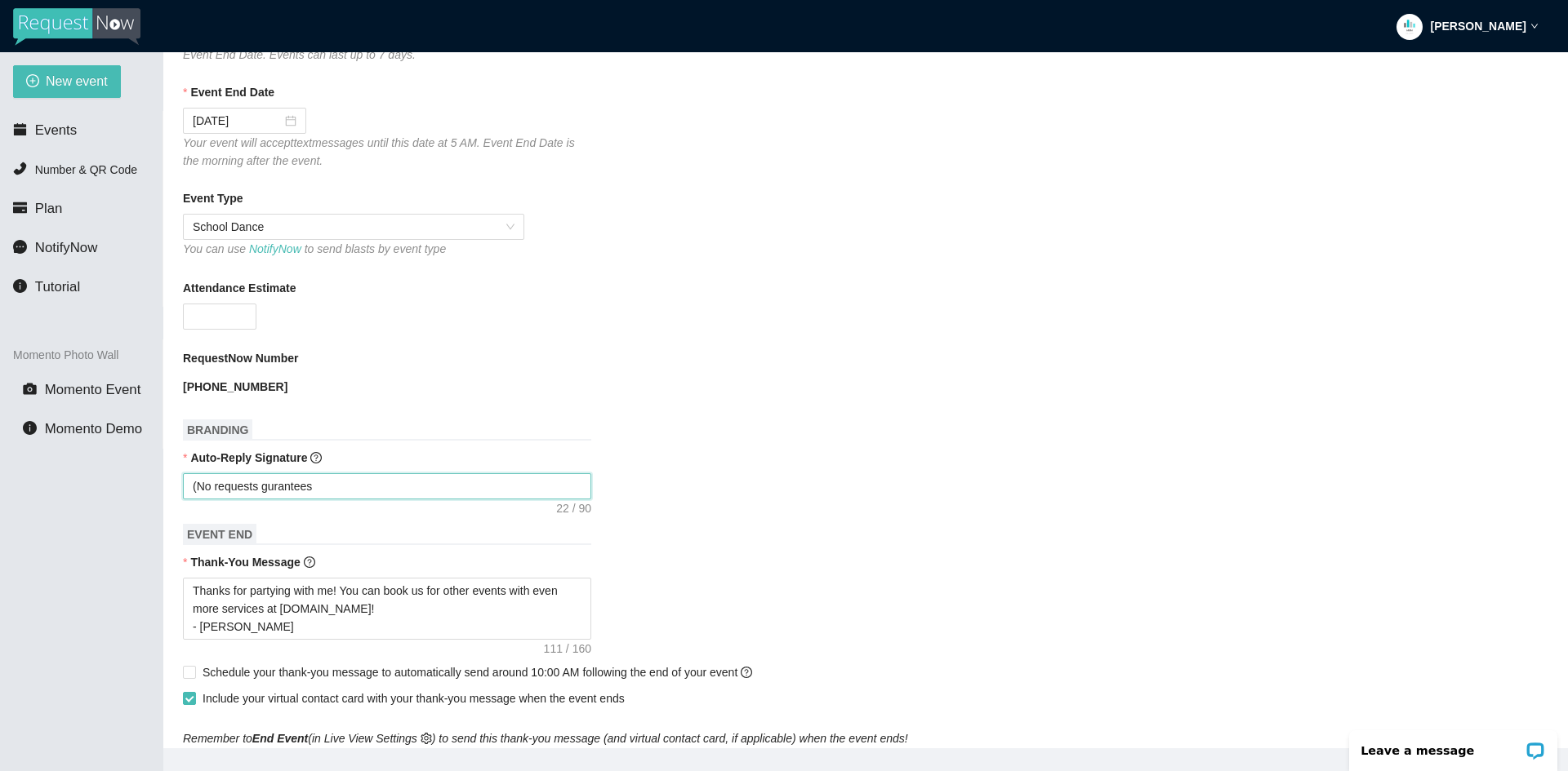
type textarea "(No requests gurantees)"
type textarea "(No requests gurantees"
type textarea "(No requests gurantee"
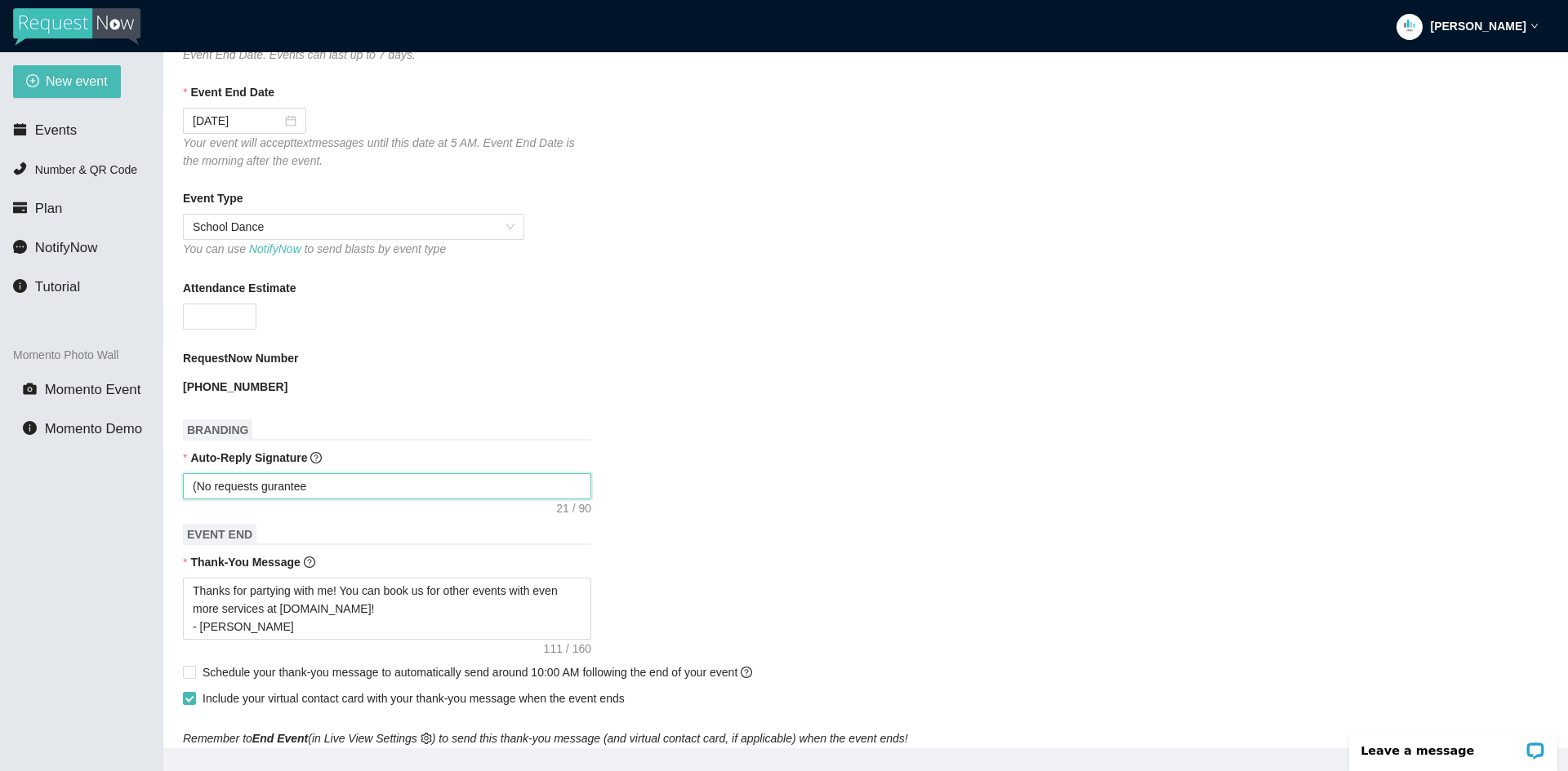
type textarea "(No requests guranteed"
type textarea "(No requests guranteed)"
type textarea "(No requests gauranteed)"
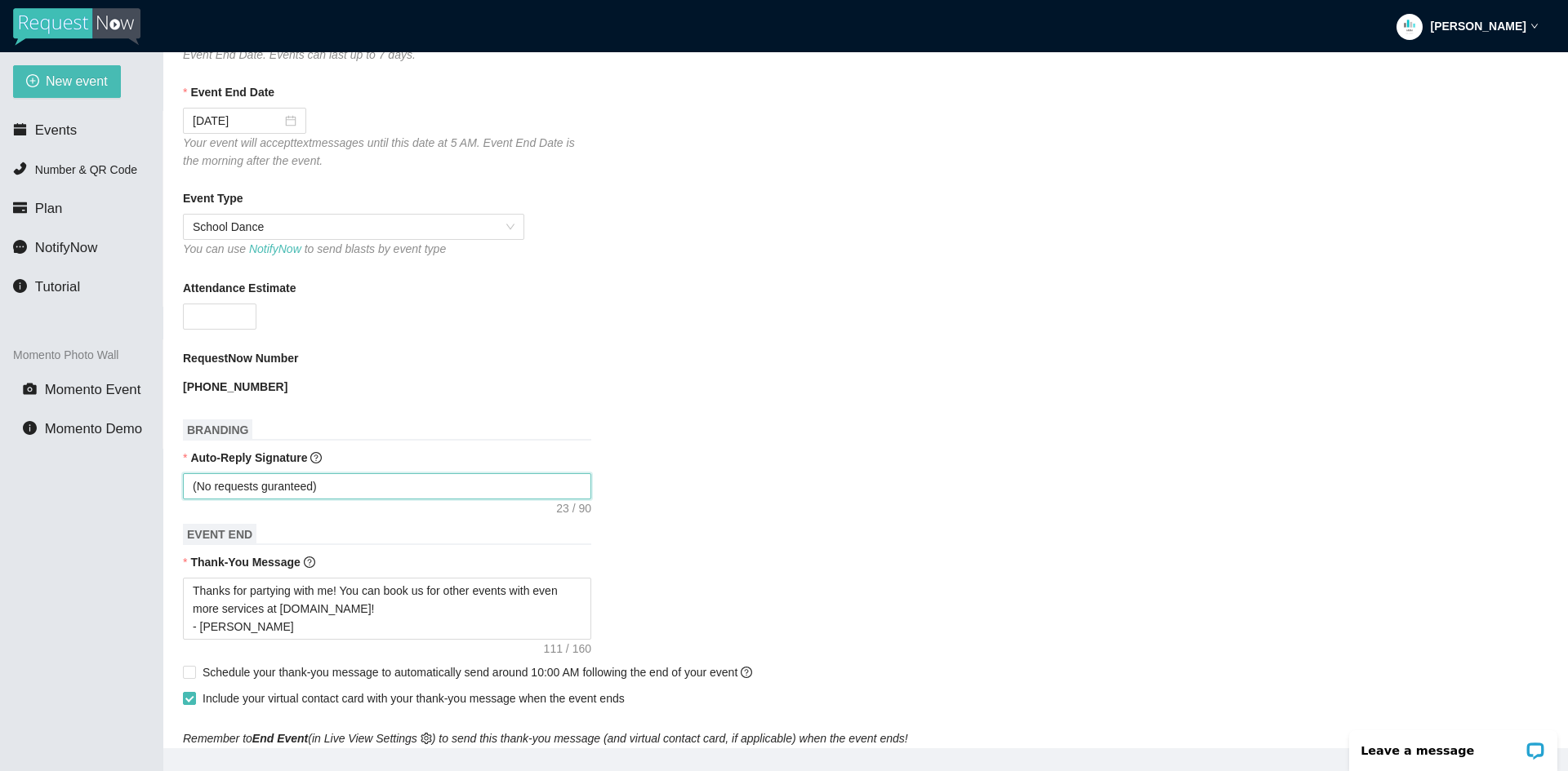
type textarea "(No requests gauranteed)"
type textarea "(No requests garanteed)"
type textarea "(No requests granteed)"
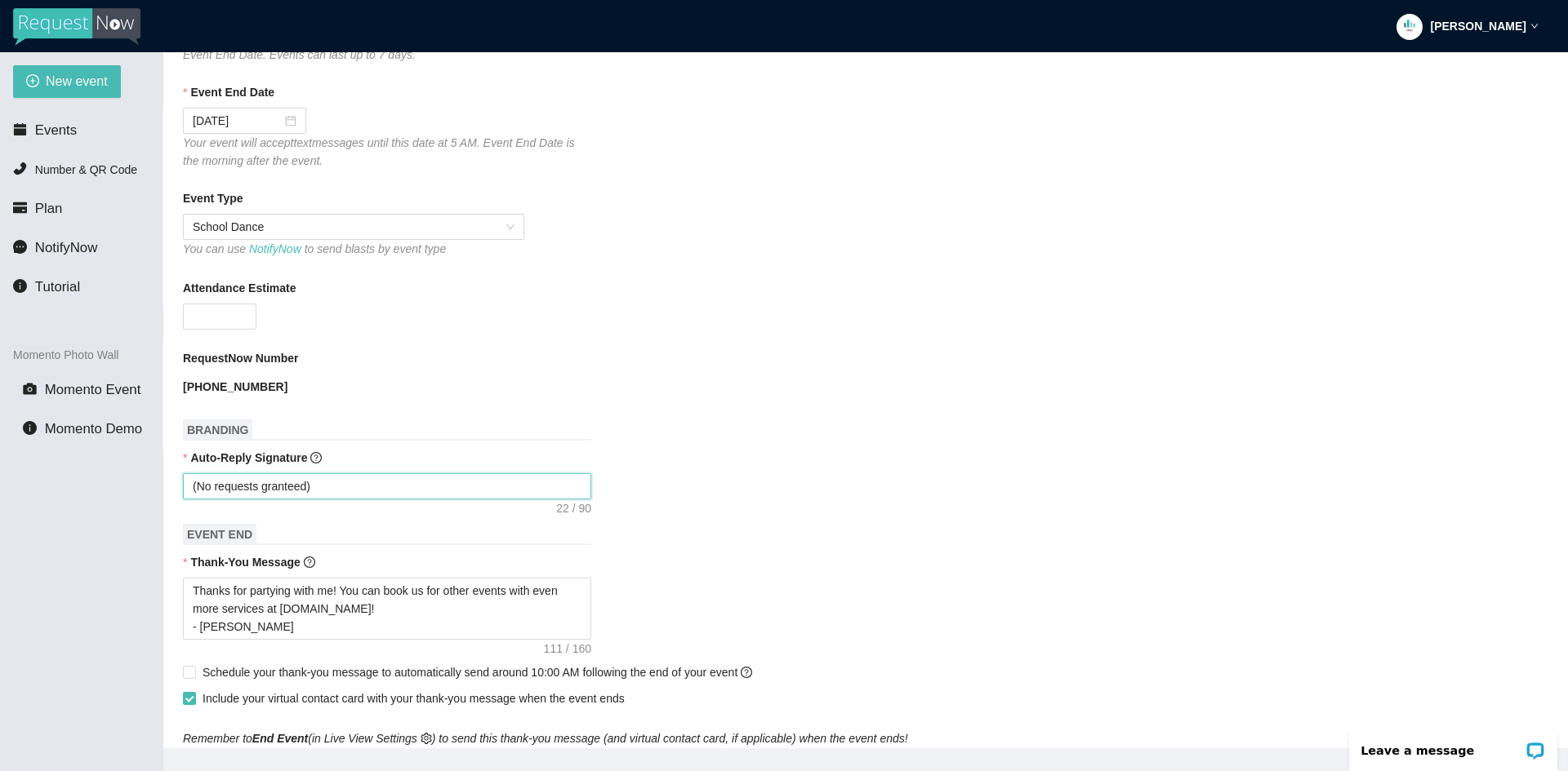
type textarea "(No requests garanteed)"
type textarea "(No requests gauranteed)"
type textarea "(No requests garanteed)"
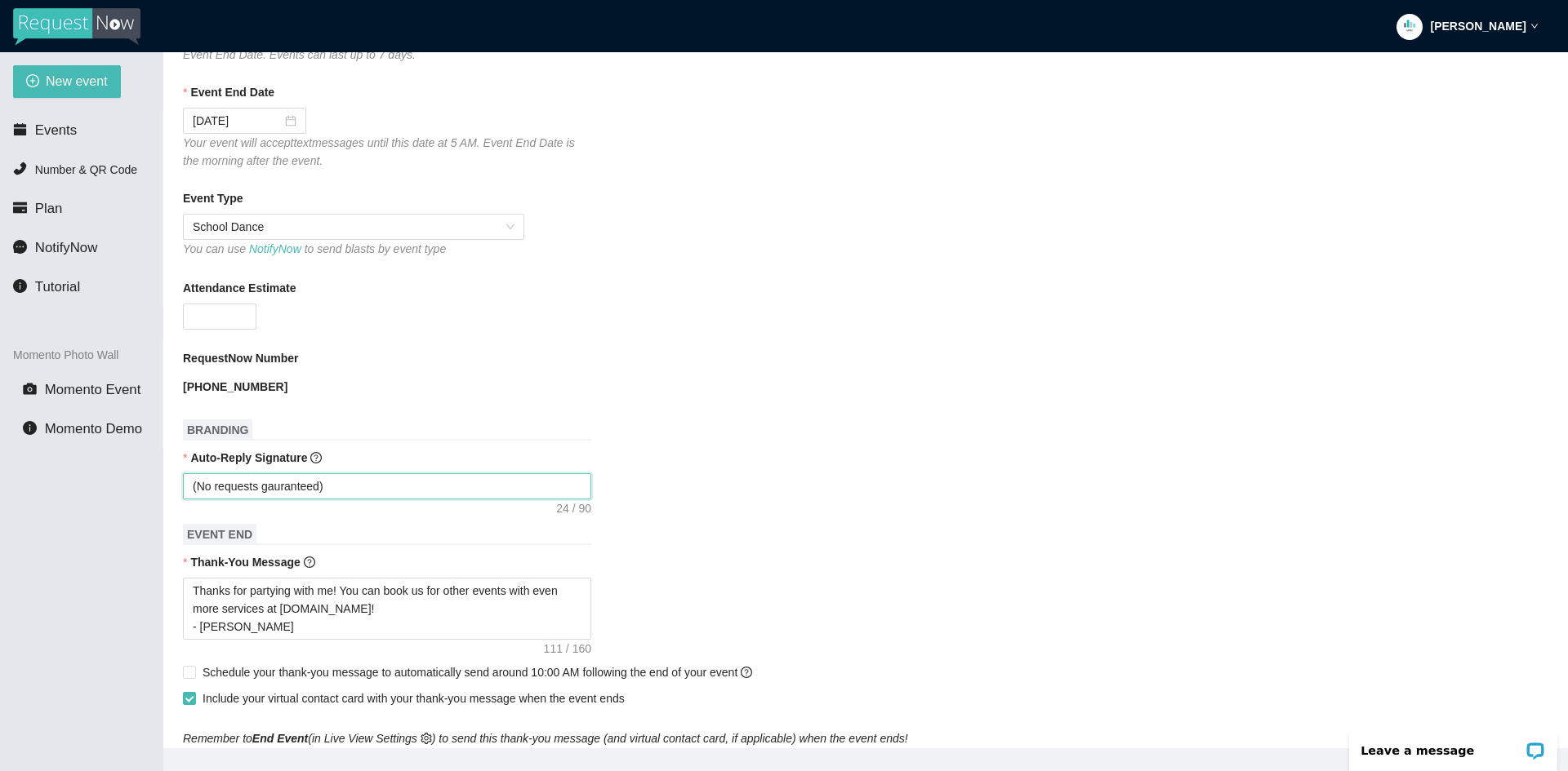
type textarea "(No requests garanteed)"
type textarea "(No requests granteed)"
type textarea "(No requests guranteed)"
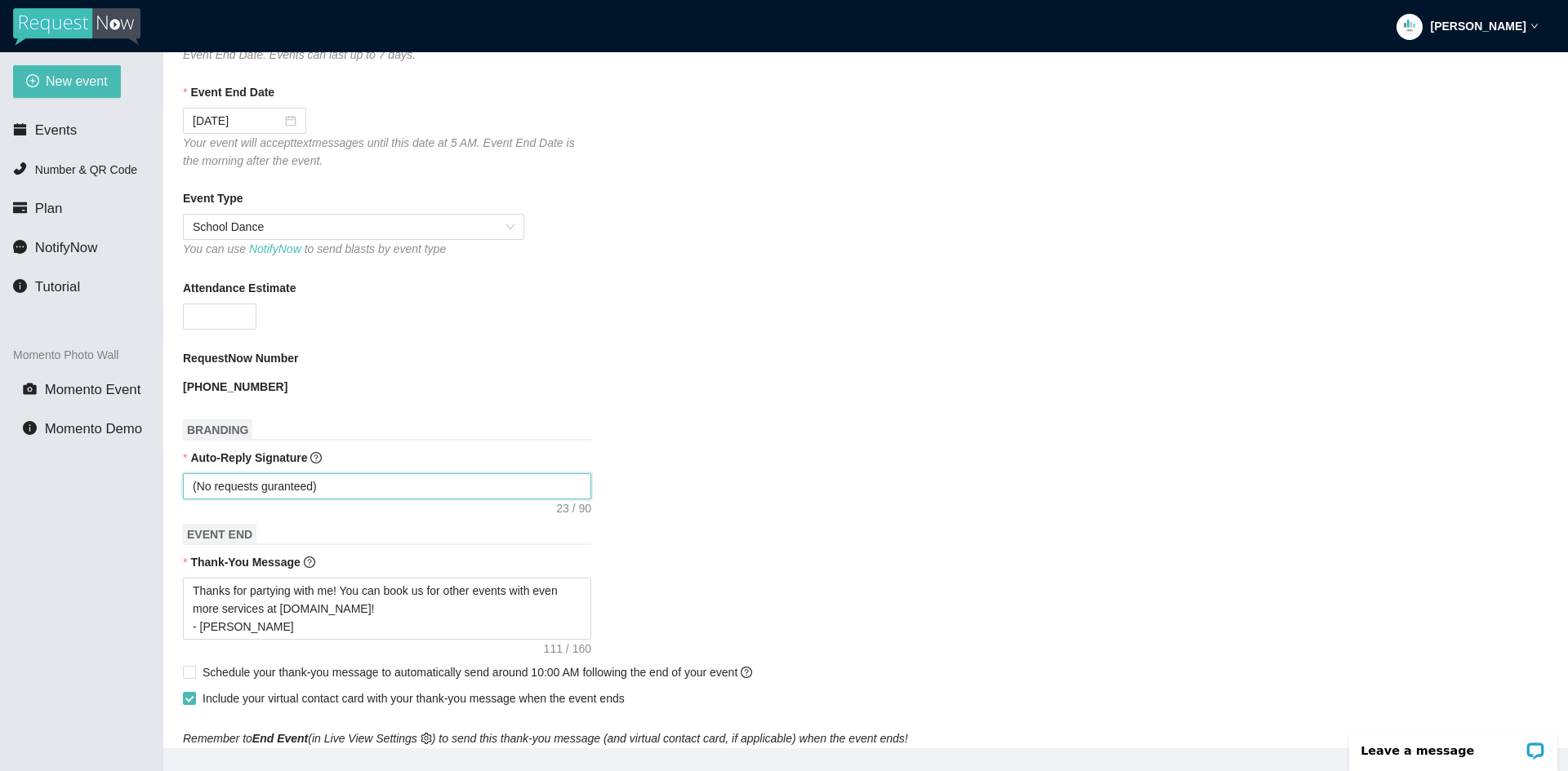
type textarea "(No requests guaranteed)"
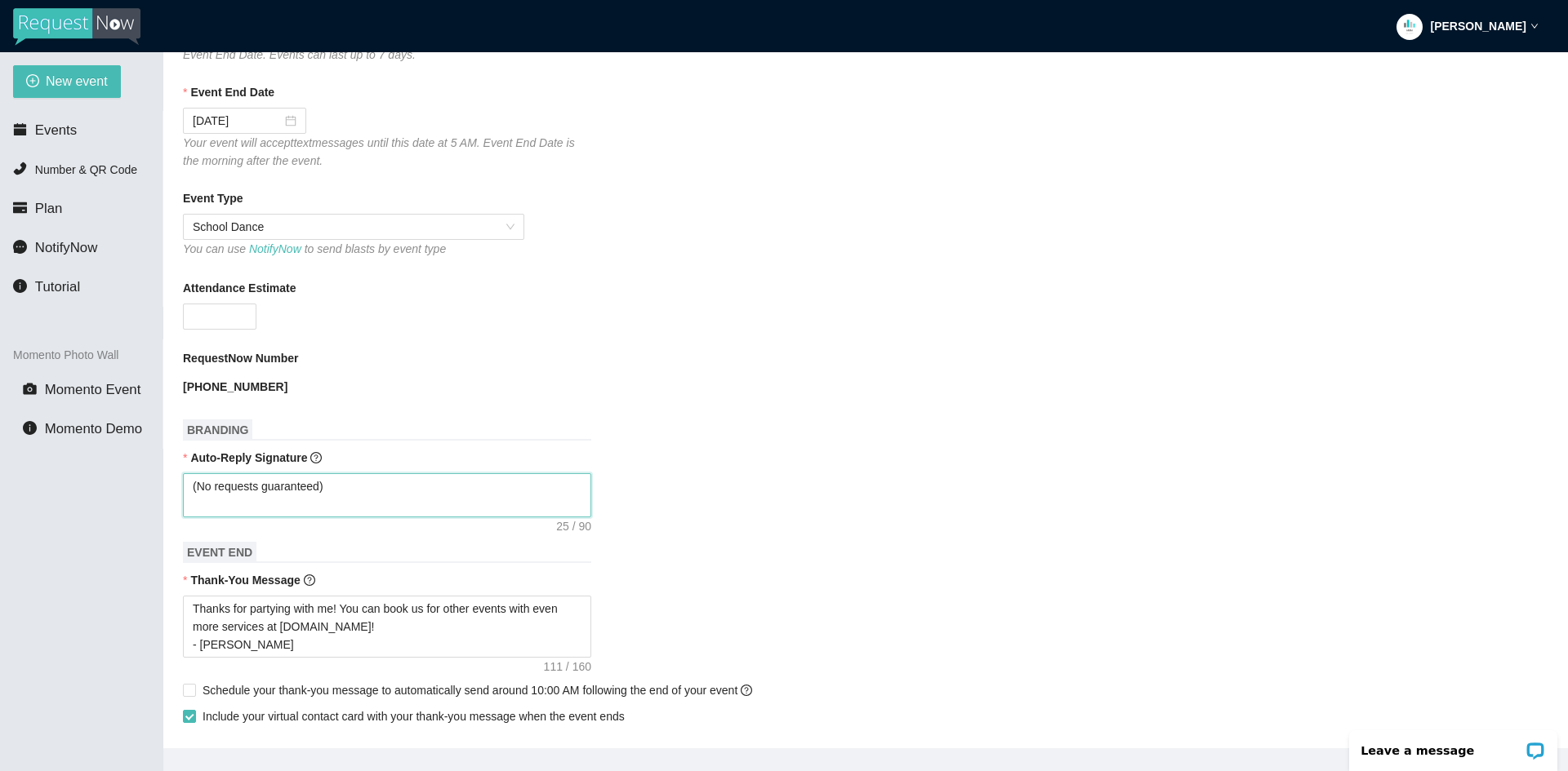
type textarea "(No requests guaranteed) -"
type textarea "(No requests guaranteed)"
type textarea "(No requests guaranteed) E"
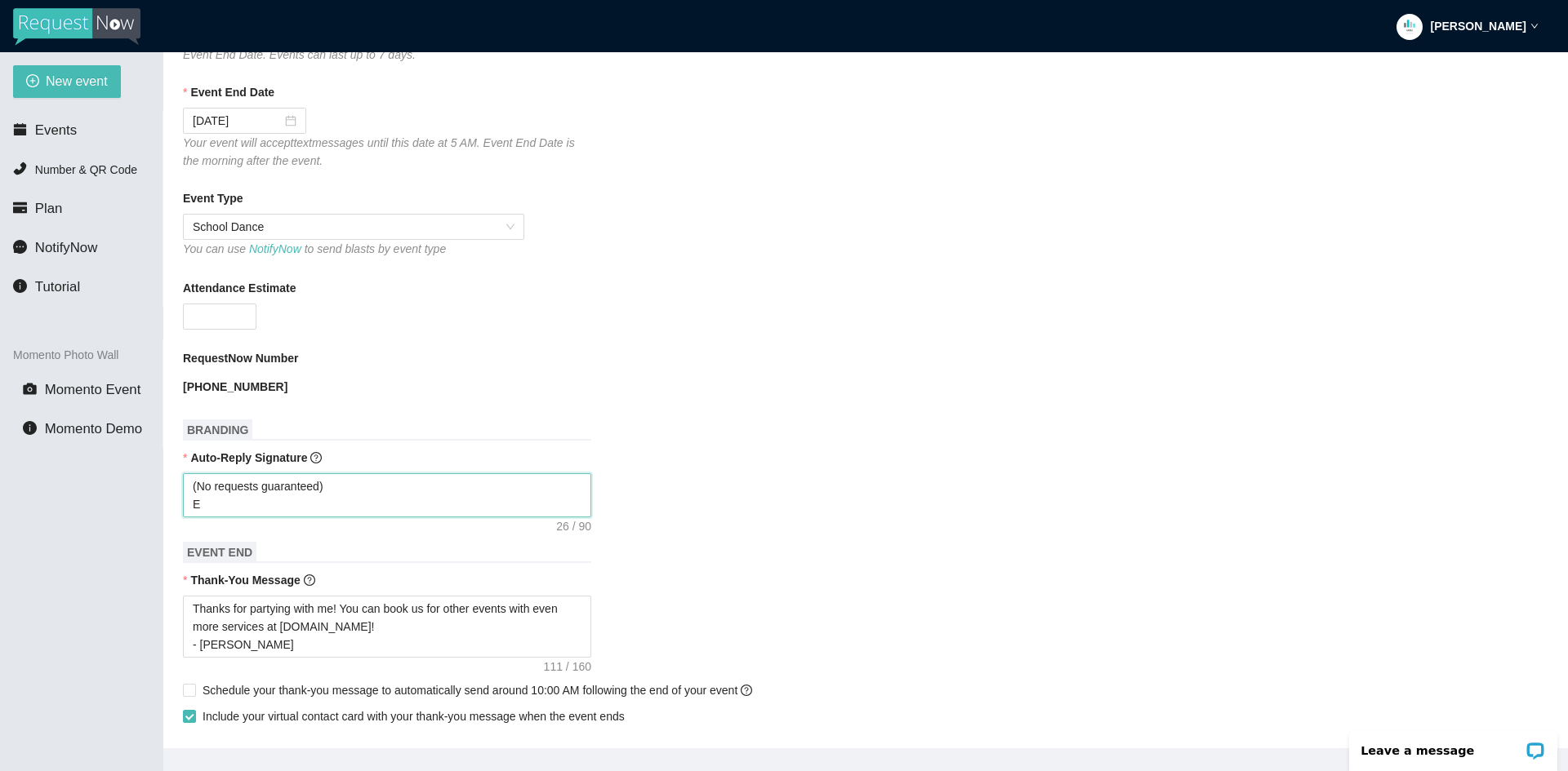
type textarea "(No requests guaranteed) En"
type textarea "(No requests guaranteed) Enj"
type textarea "(No requests guaranteed) Enjo"
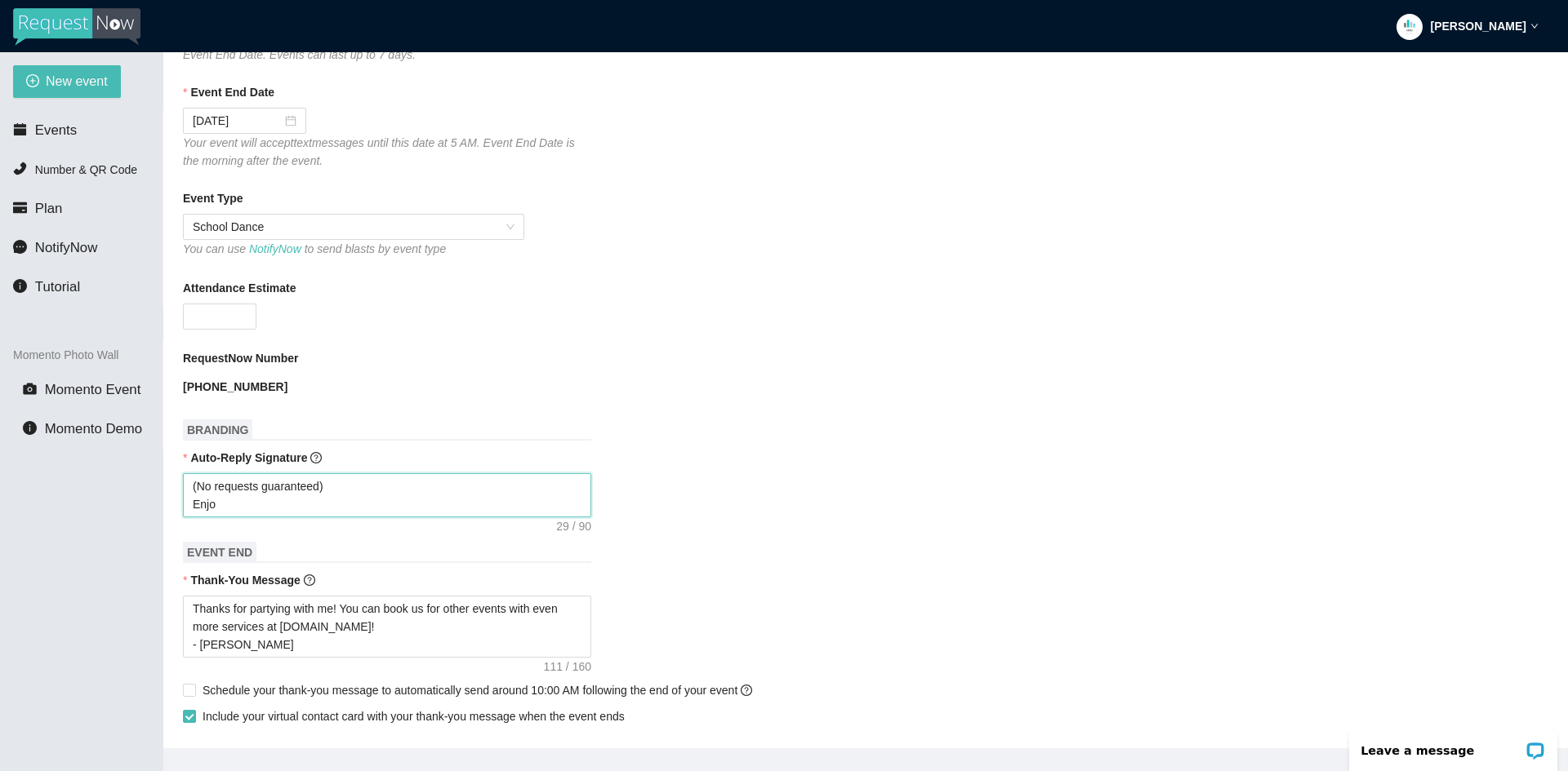
type textarea "(No requests guaranteed) Enjoy"
type textarea "(No requests guaranteed) Enjoy t"
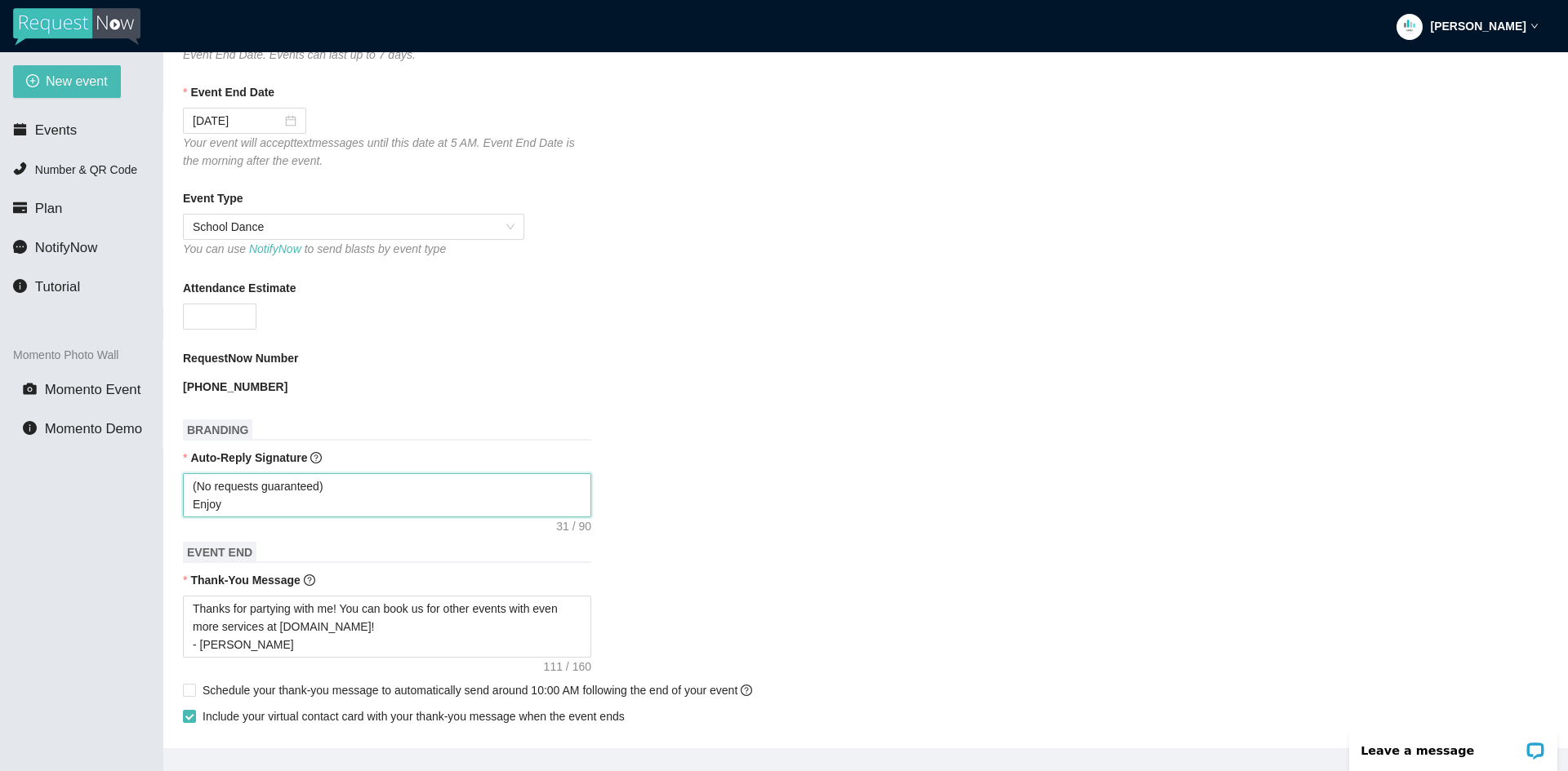
type textarea "(No requests guaranteed) Enjoy t"
type textarea "(No requests guaranteed) Enjoy th"
type textarea "(No requests guaranteed) Enjoy the"
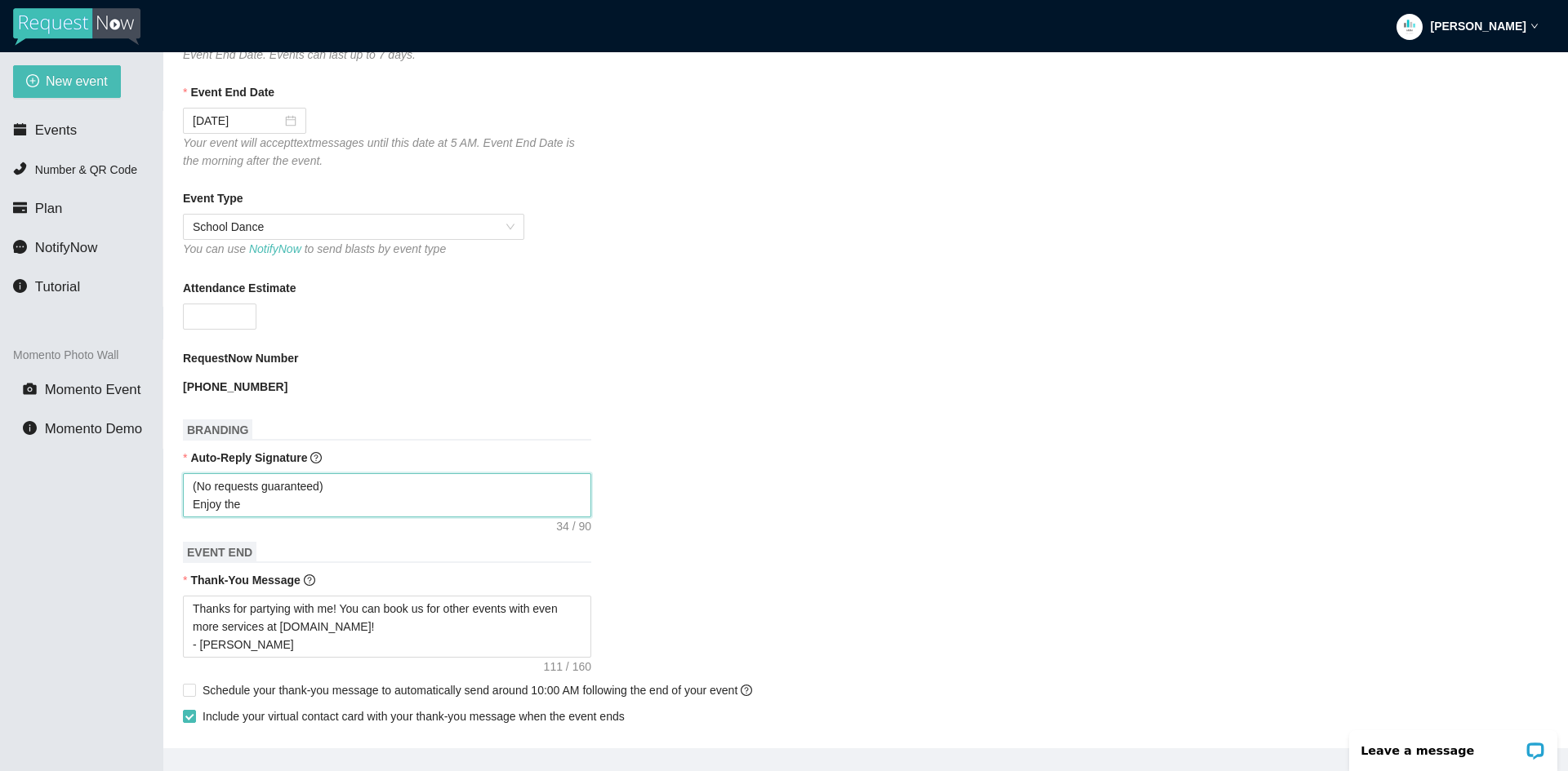
type textarea "(No requests guaranteed) Enjoy th"
type textarea "(No requests guaranteed) Enjoy t"
type textarea "(No requests guaranteed) Enjoy"
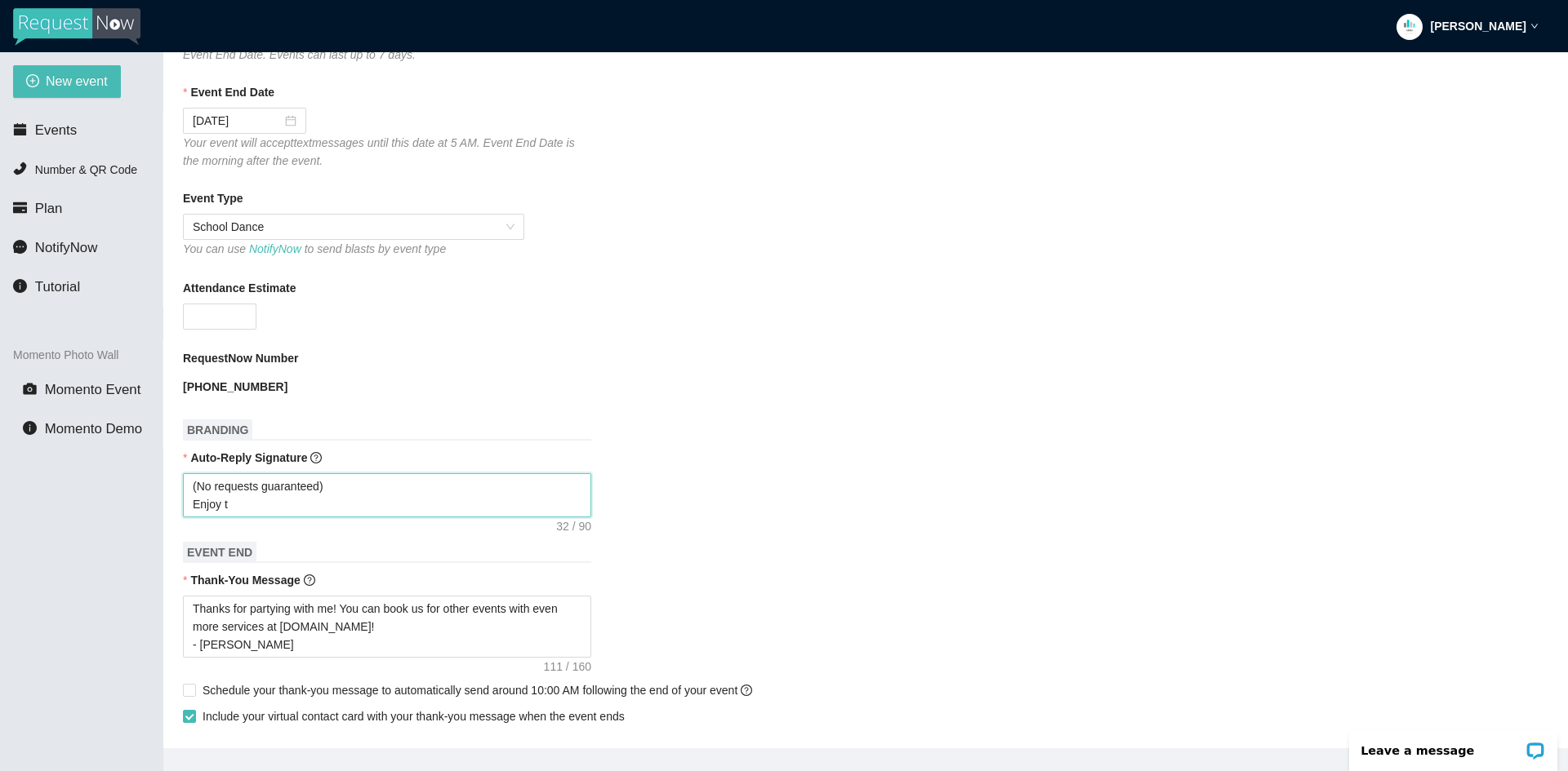
type textarea "(No requests guaranteed) Enjoy"
type textarea "(No requests guaranteed) Enjoy t"
type textarea "(No requests guaranteed) Enjoy th"
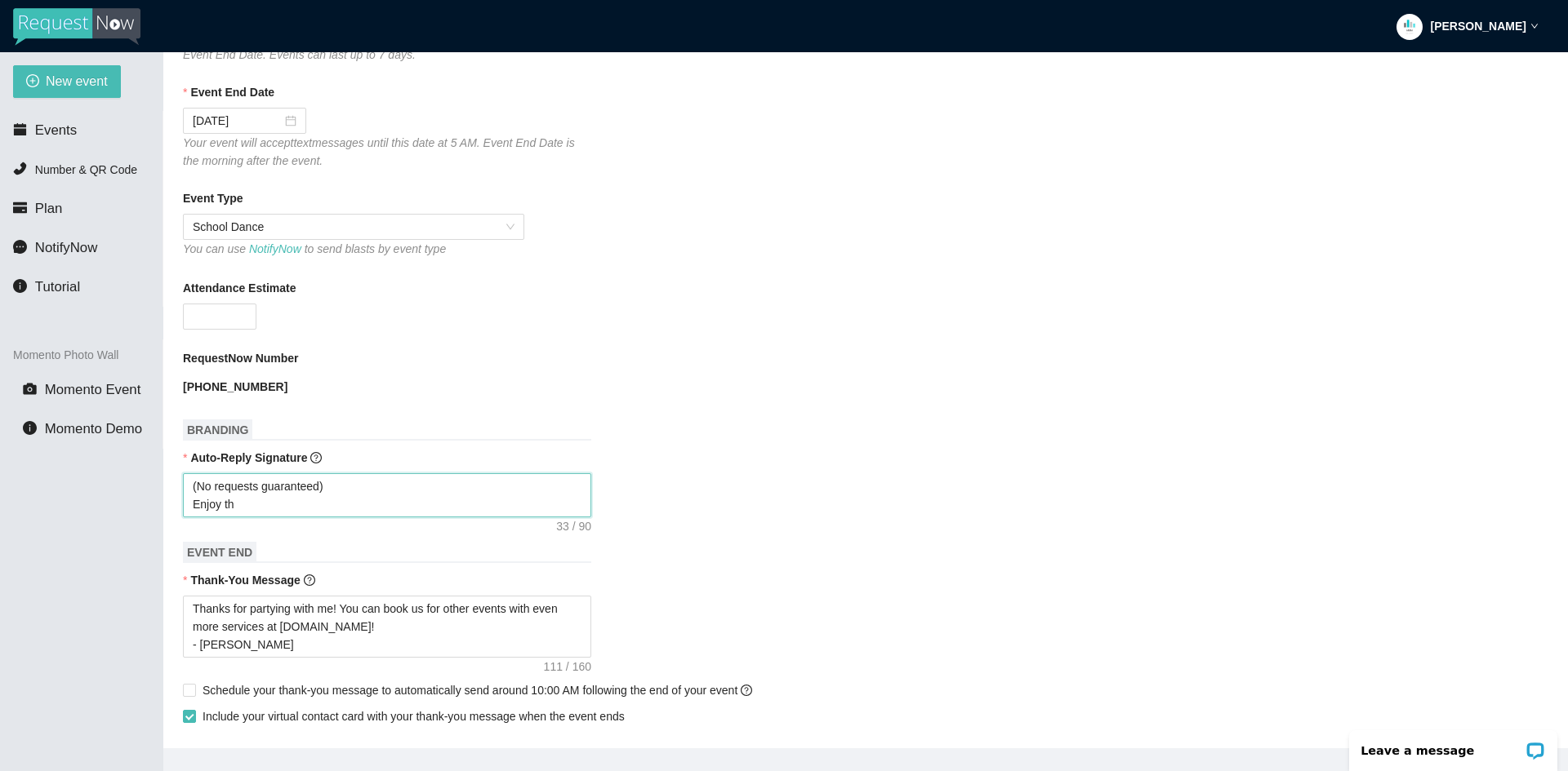
type textarea "(No requests guaranteed) Enjoy the"
type textarea "(No requests guaranteed) Enjoy the p"
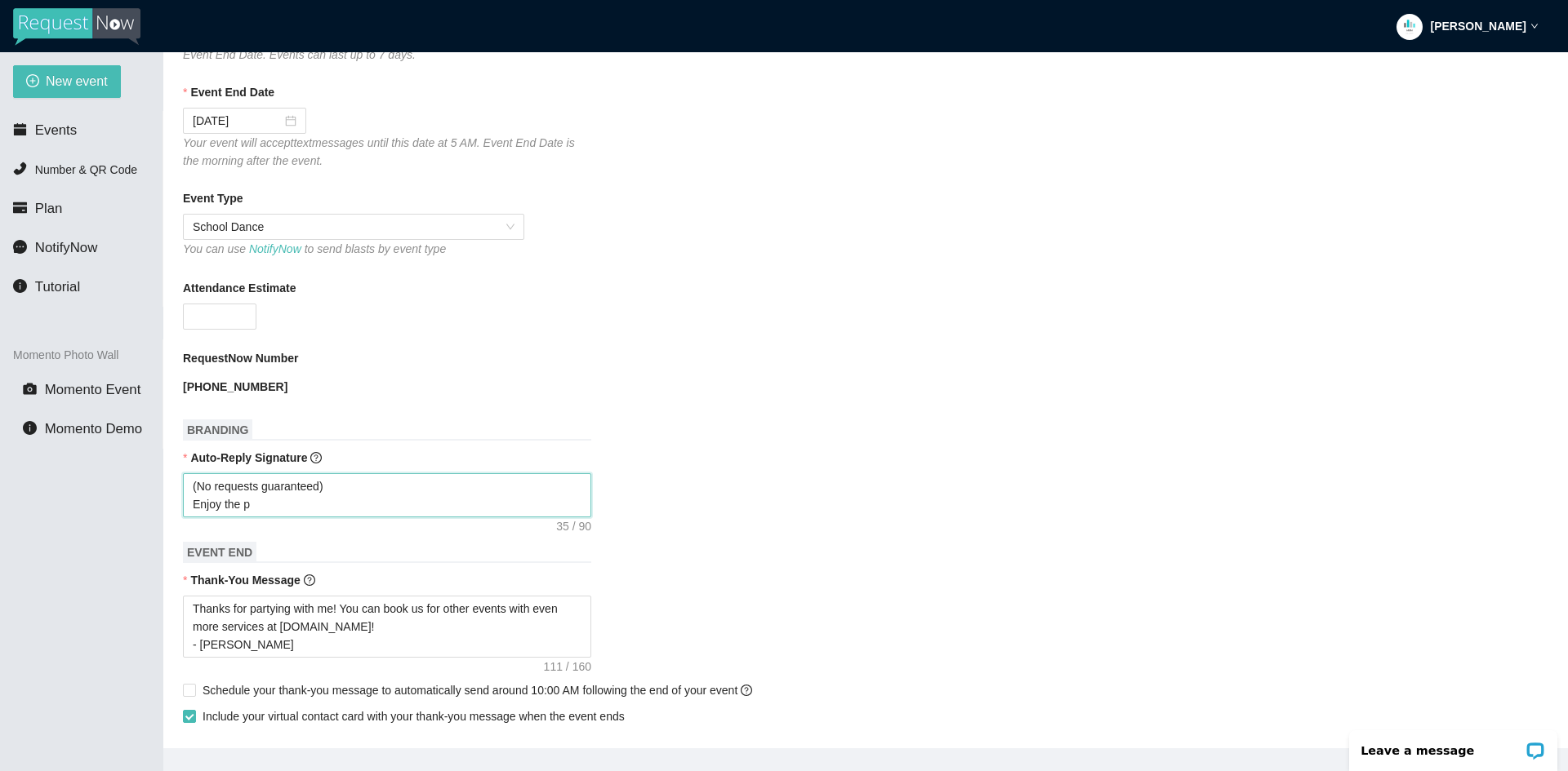
type textarea "(No requests guaranteed) Enjoy the pa"
type textarea "(No requests guaranteed) Enjoy the par"
type textarea "(No requests guaranteed) Enjoy the pa"
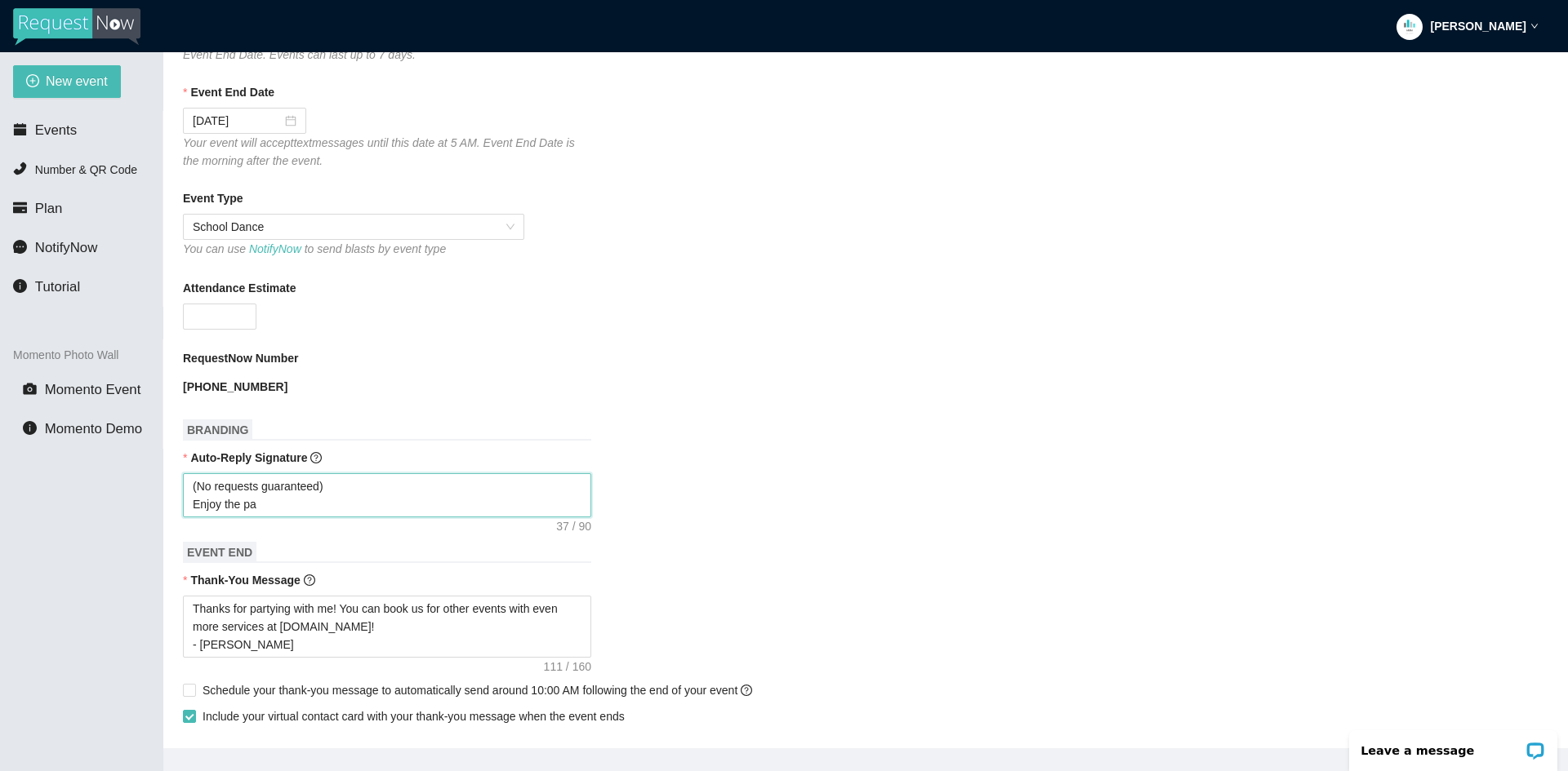
type textarea "(No requests guaranteed) Enjoy the p"
type textarea "(No requests guaranteed) Enjoy the pr"
type textarea "(No requests guaranteed) Enjoy the prt"
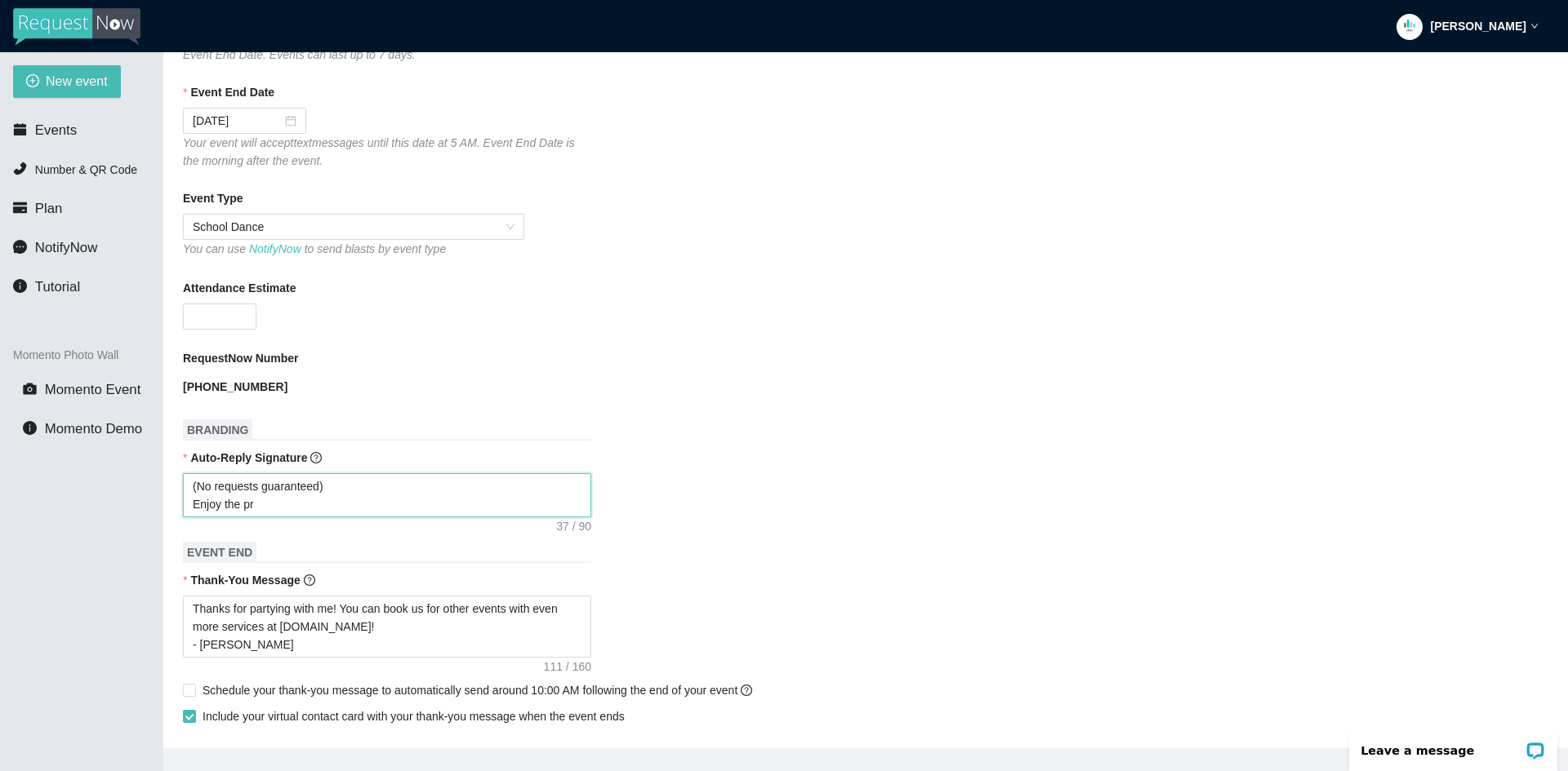
type textarea "(No requests guaranteed) Enjoy the prt"
type textarea "(No requests guaranteed) Enjoy the prty"
type textarea "(No requests guaranteed) Enjoy the prt"
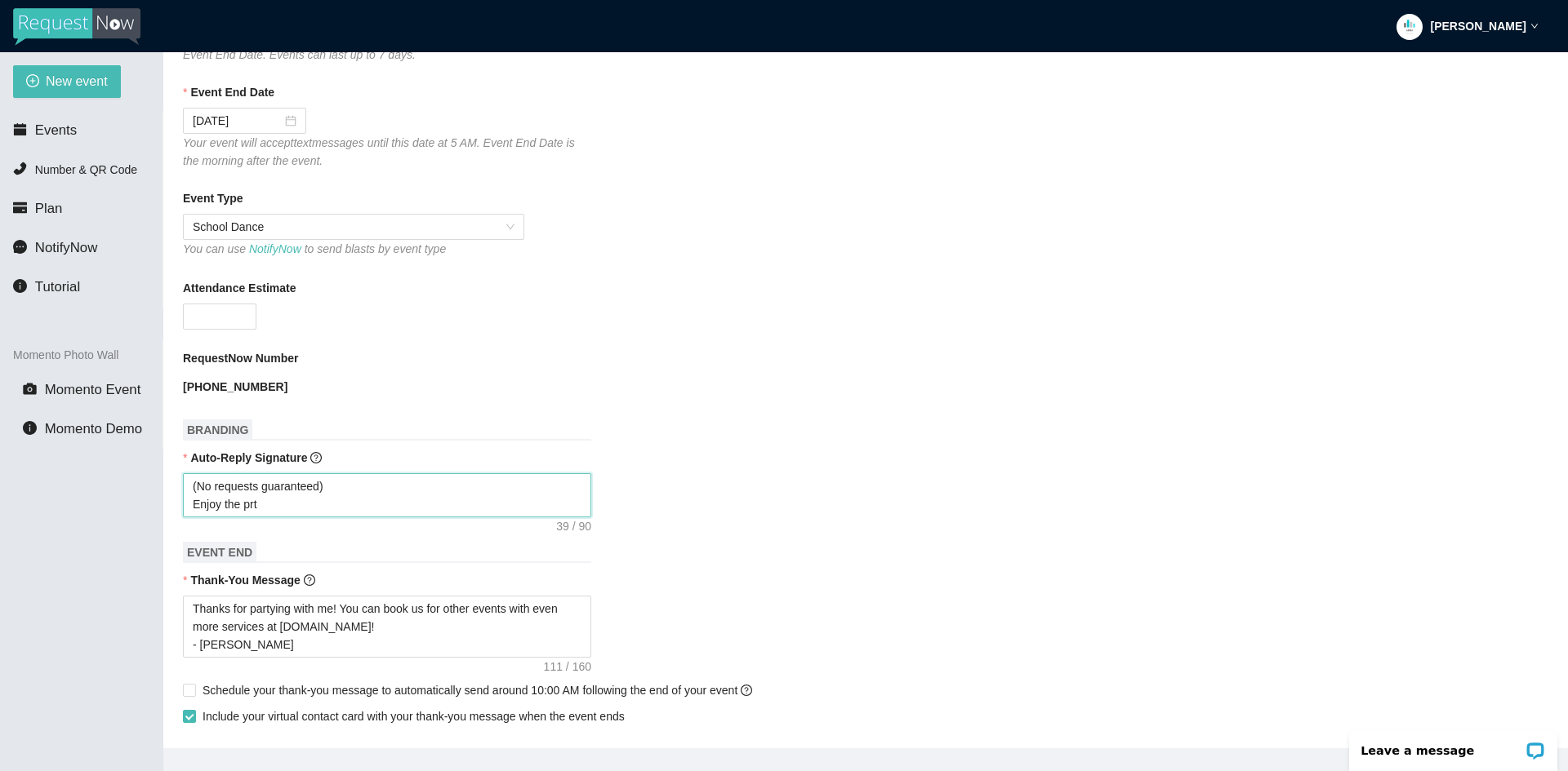
type textarea "(No requests guaranteed) Enjoy the pr"
type textarea "(No requests guaranteed) Enjoy the p"
type textarea "(No requests guaranteed) Enjoy the pa"
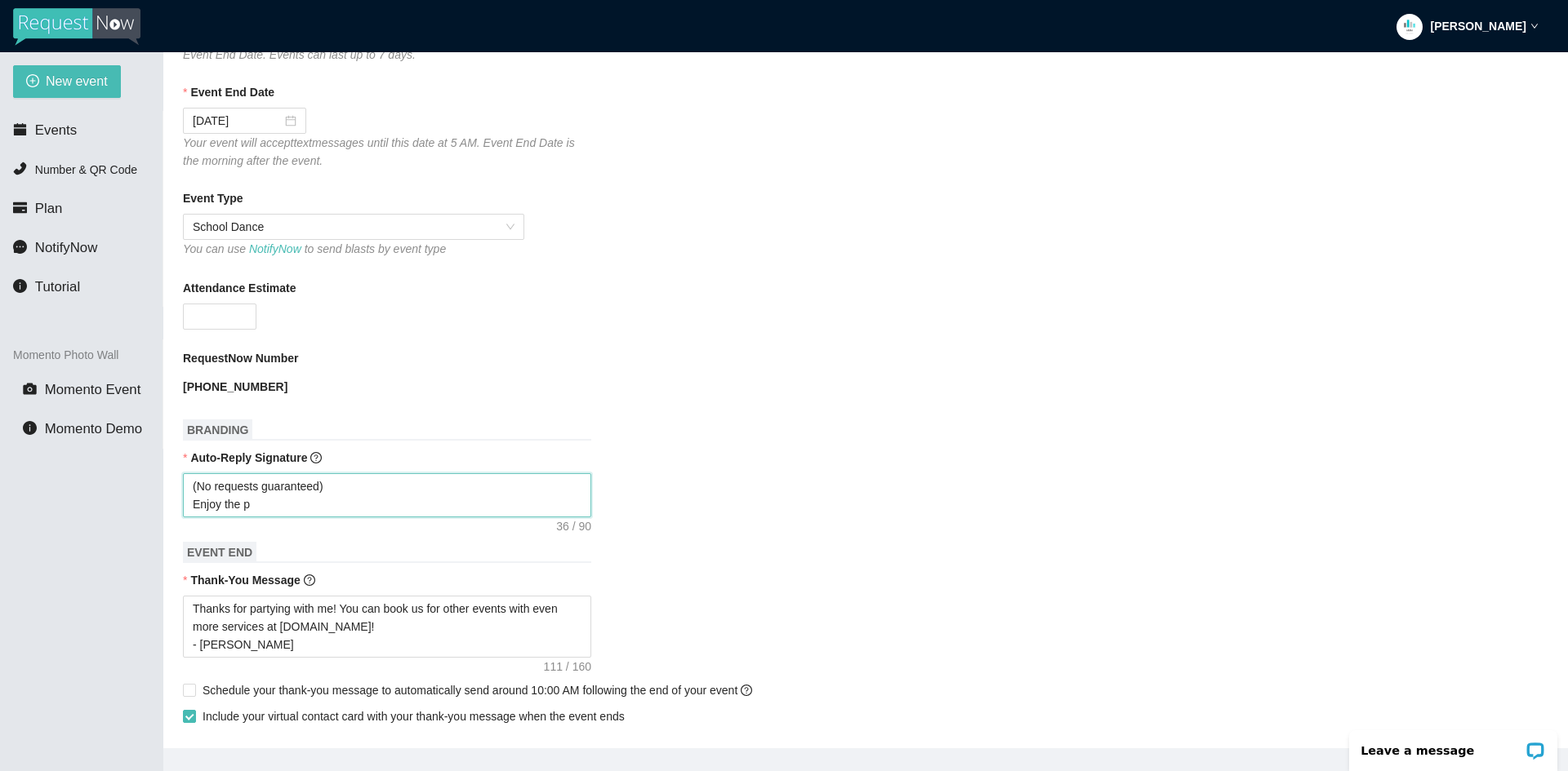
type textarea "(No requests guaranteed) Enjoy the pa"
type textarea "(No requests guaranteed) Enjoy the par"
type textarea "(No requests guaranteed) Enjoy the part"
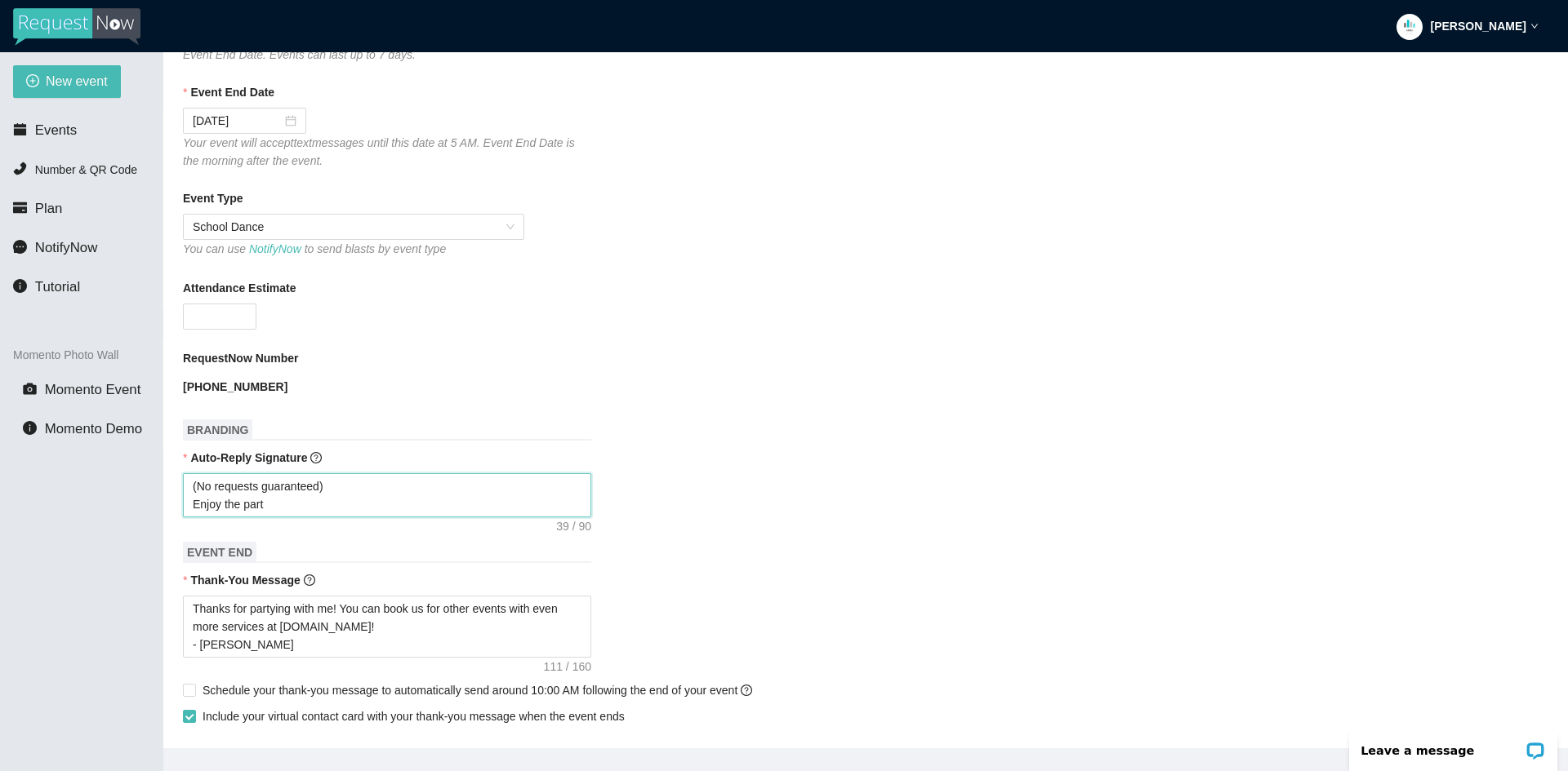
type textarea "(No requests guaranteed) Enjoy the par"
type textarea "(No requests guaranteed) Enjoy the pa"
type textarea "(No requests guaranteed) Enjoy the p"
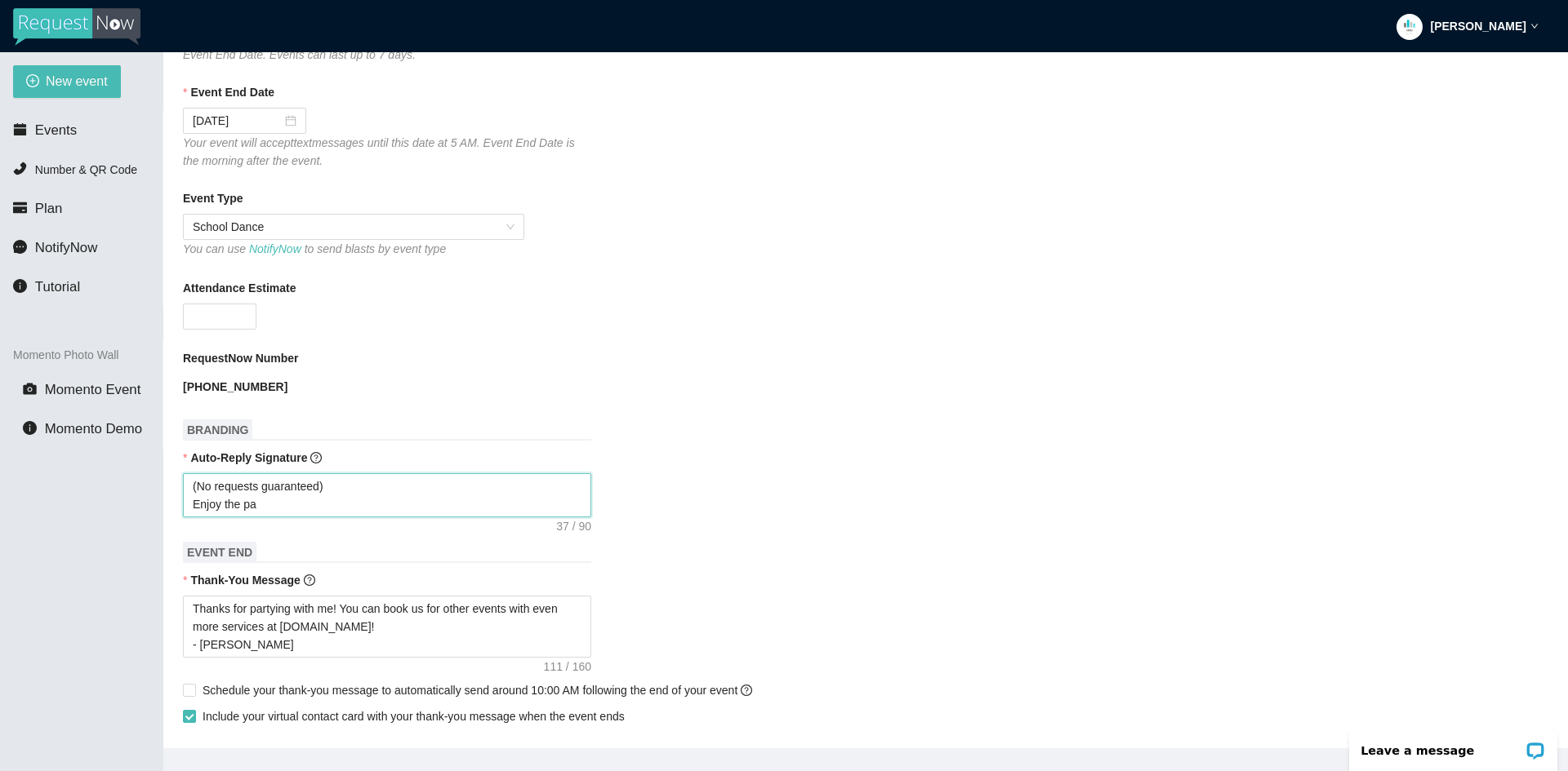
type textarea "(No requests guaranteed) Enjoy the p"
type textarea "(No requests guaranteed) Enjoy the"
type textarea "(No requests guaranteed) Enjoy the d"
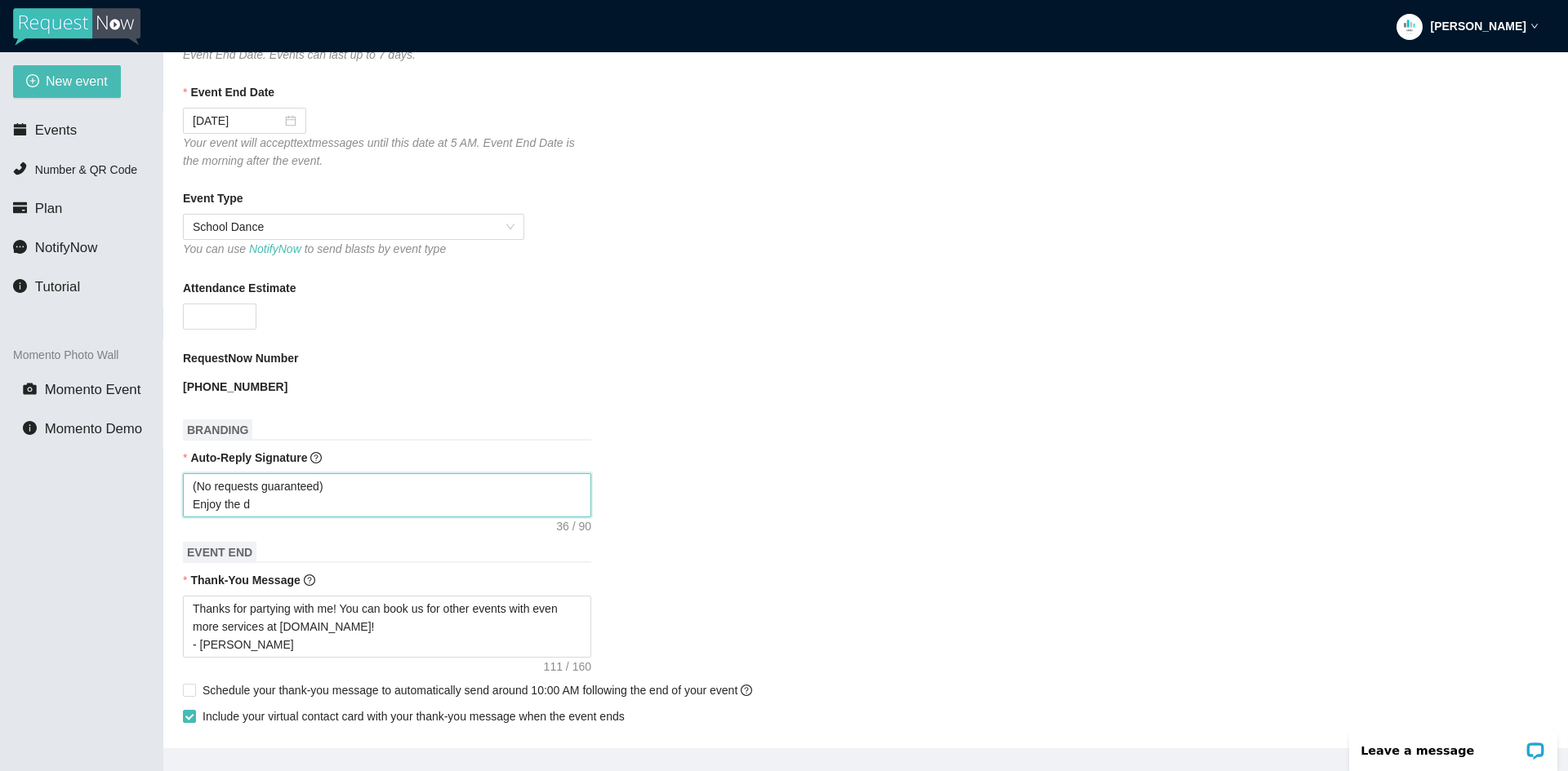
type textarea "(No requests guaranteed) Enjoy the da"
type textarea "(No requests guaranteed) Enjoy the [PERSON_NAME]"
type textarea "(No requests guaranteed) Enjoy the danc"
type textarea "(No requests guaranteed) Enjoy the dance"
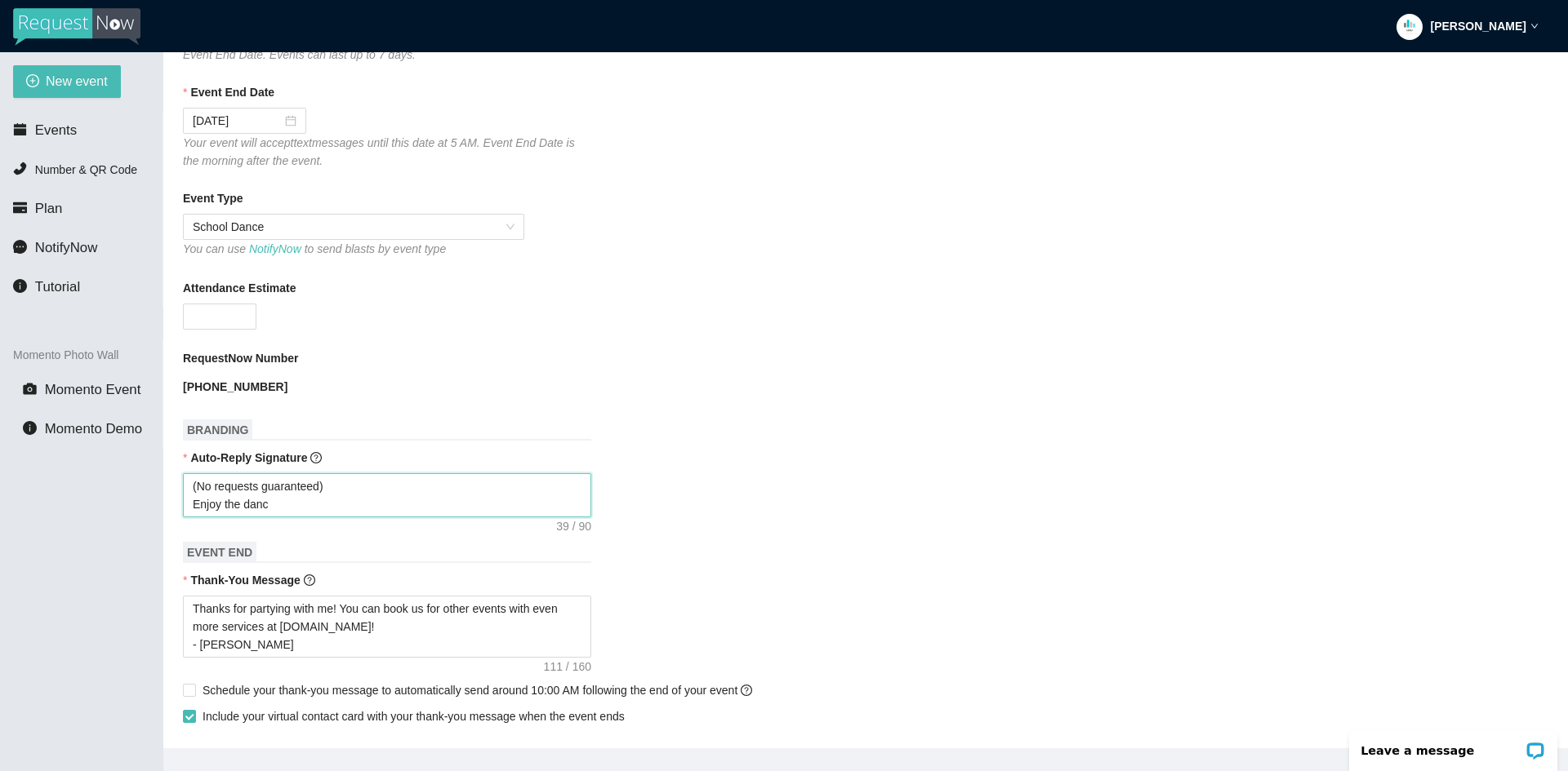
type textarea "(No requests guaranteed) Enjoy the dance"
type textarea "(No requests guaranteed) Enjoy the dance,"
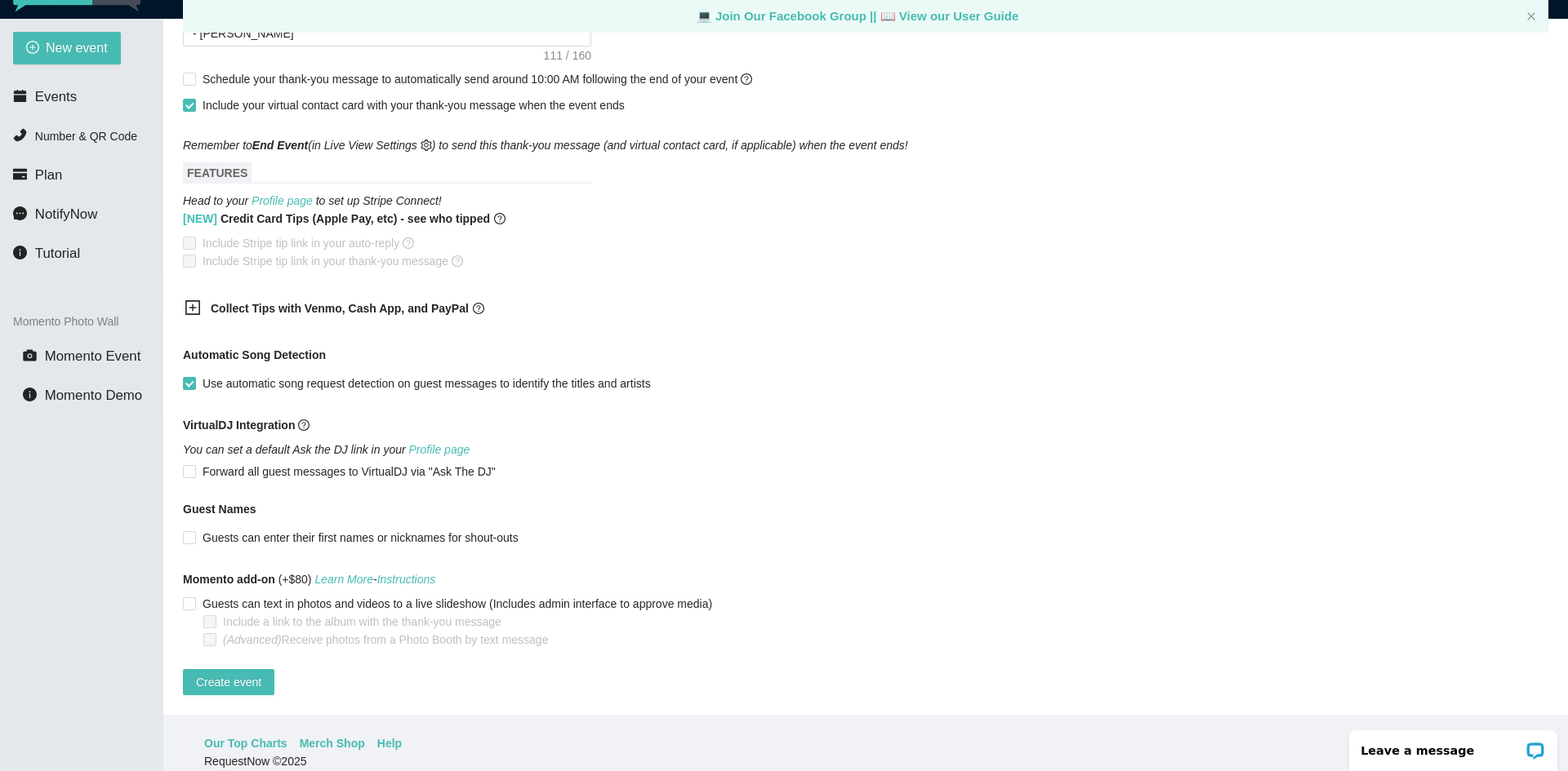
scroll to position [52, 0]
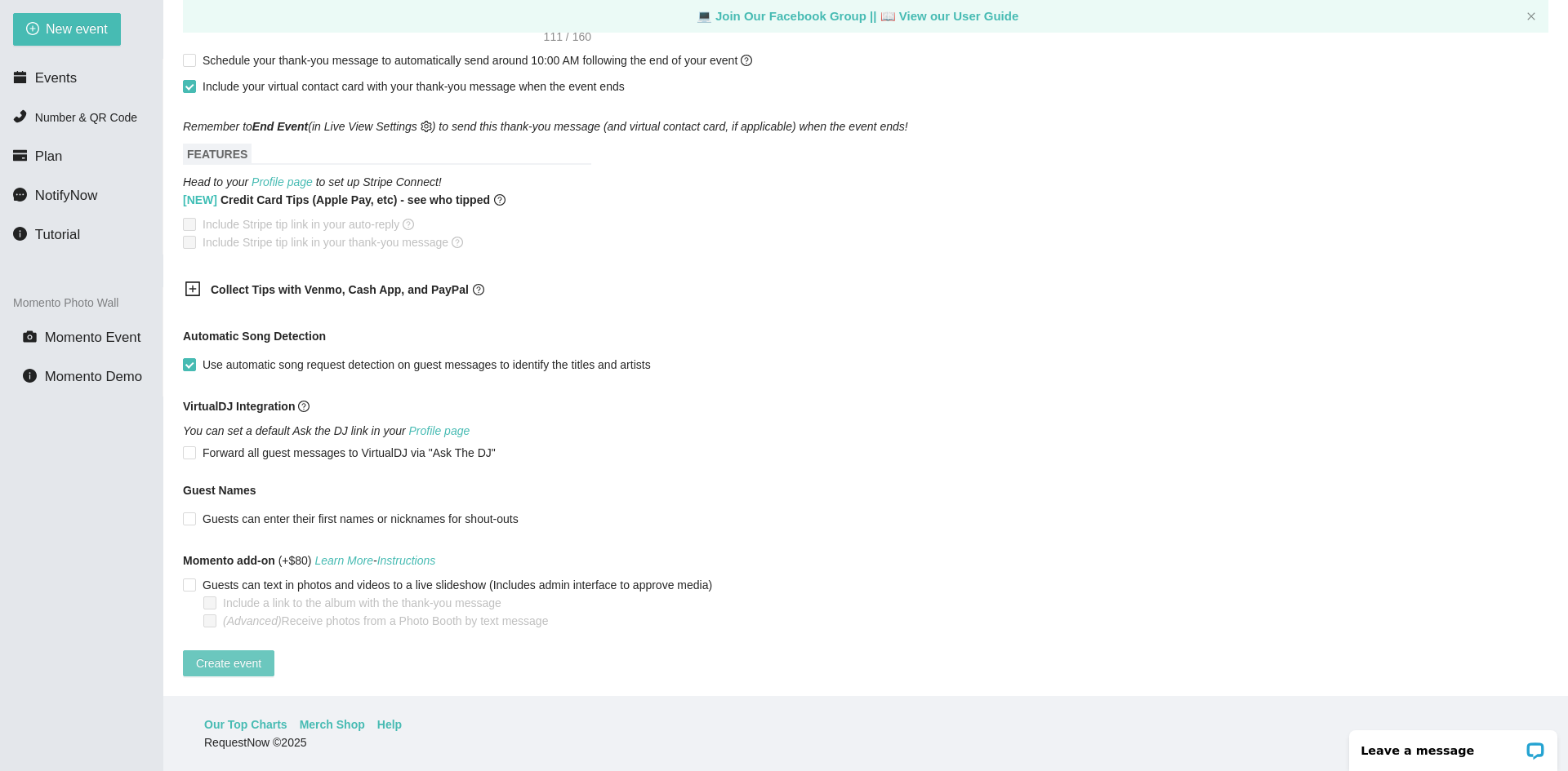
click at [248, 657] on span "Create event" at bounding box center [228, 663] width 65 height 18
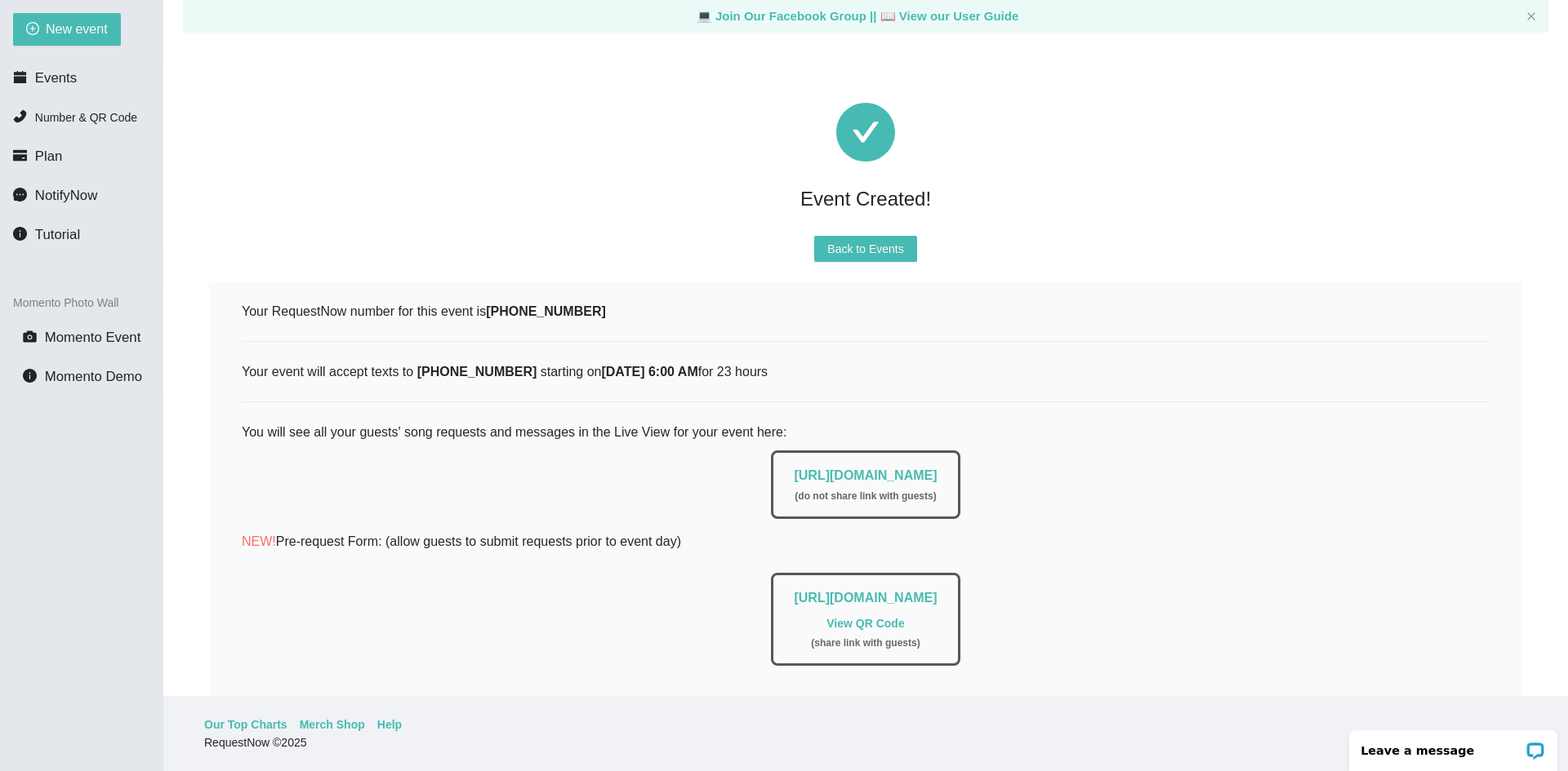
scroll to position [0, 0]
click at [583, 269] on div "Event Created! Back to Events Your RequestNow number for this event is [PHONE_N…" at bounding box center [866, 426] width 1366 height 724
click at [864, 625] on link "View QR Code" at bounding box center [865, 625] width 77 height 13
click at [285, 398] on div "Your RequestNow number for this event is [PHONE_NUMBER] Your event will accept …" at bounding box center [865, 515] width 1248 height 426
